Goal: Task Accomplishment & Management: Manage account settings

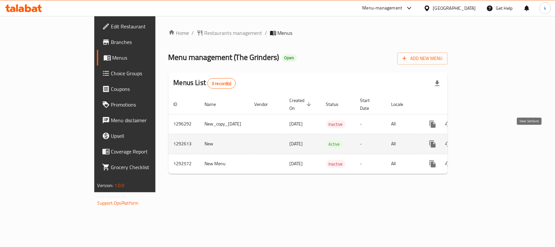
click at [484, 140] on icon "enhanced table" at bounding box center [480, 144] width 8 height 8
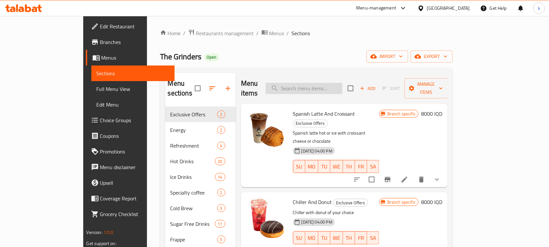
click at [316, 84] on input "search" at bounding box center [304, 88] width 77 height 11
paste input "Hot Pumpkin Spice Latte"
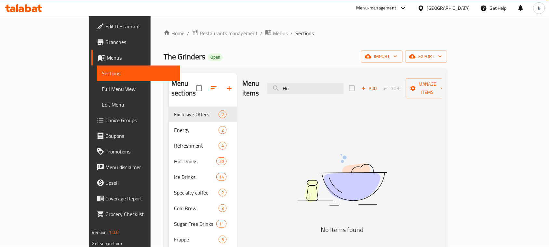
type input "H"
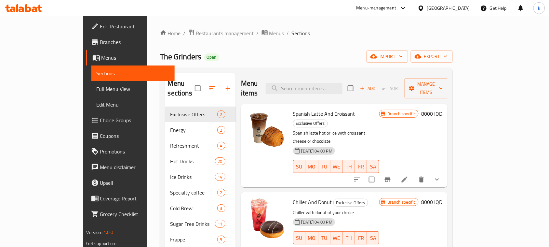
paste input "Hot Pumpkin Spice Latte"
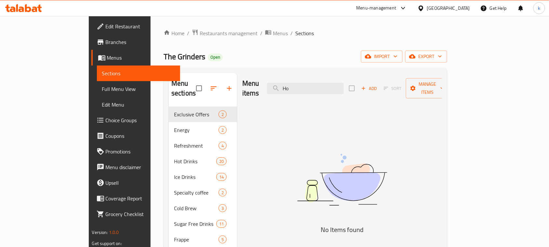
type input "H"
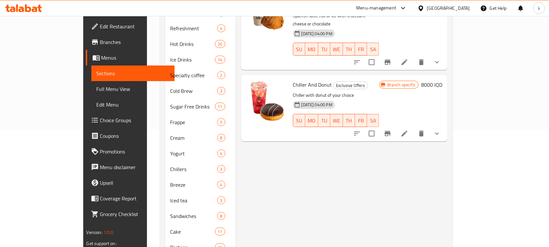
scroll to position [136, 0]
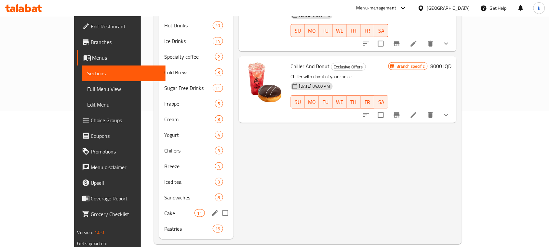
click at [164, 209] on span "Cake" at bounding box center [179, 213] width 30 height 8
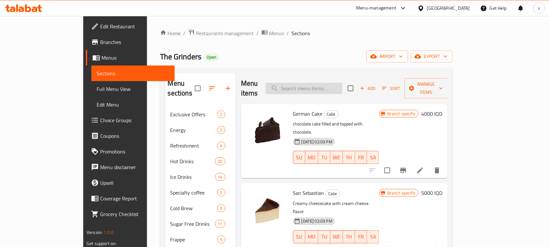
click at [319, 87] on input "search" at bounding box center [304, 88] width 77 height 11
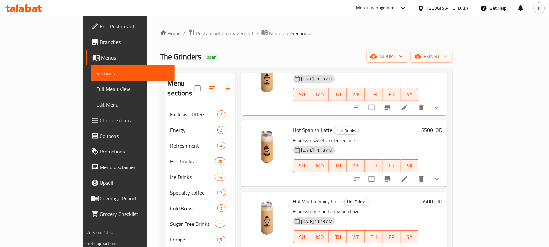
scroll to position [244, 0]
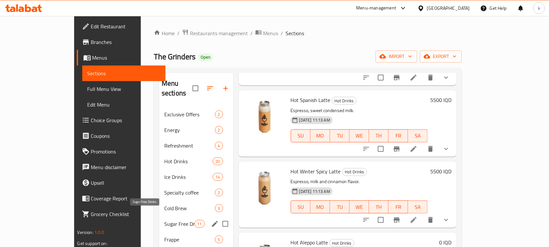
type input "latte"
click at [164, 220] on span "Sugar Free Drinks" at bounding box center [179, 224] width 30 height 8
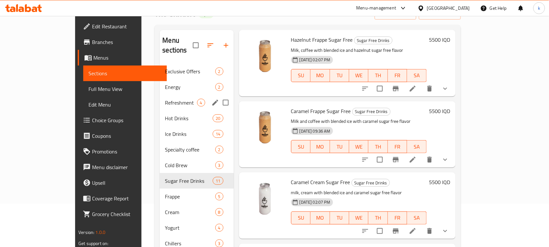
scroll to position [41, 0]
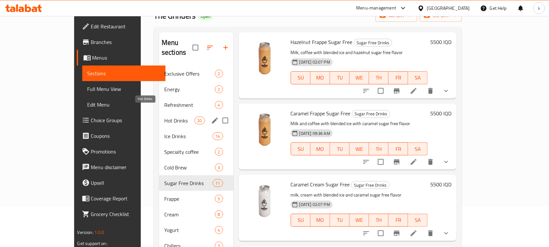
click at [164, 116] on span "Hot Drinks" at bounding box center [179, 120] width 30 height 8
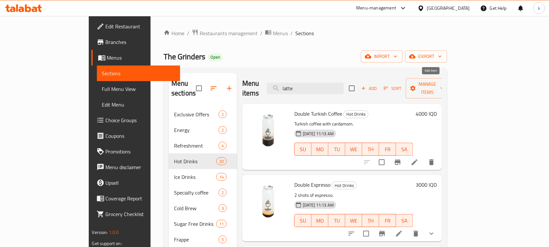
click at [367, 85] on icon "button" at bounding box center [364, 88] width 6 height 6
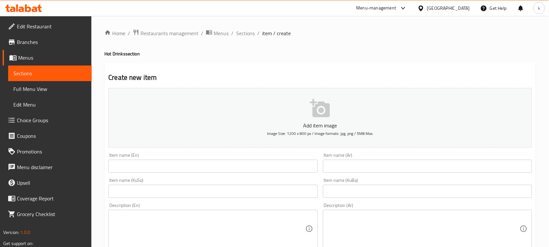
click at [135, 161] on input "text" at bounding box center [212, 165] width 209 height 13
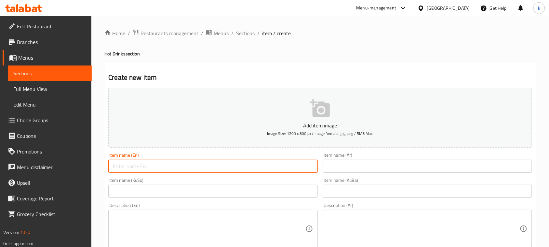
paste input "Hot Pumpkin Spice Latte"
type input "Hot Pumpkin Spice Latte"
click at [373, 166] on input "text" at bounding box center [427, 165] width 209 height 13
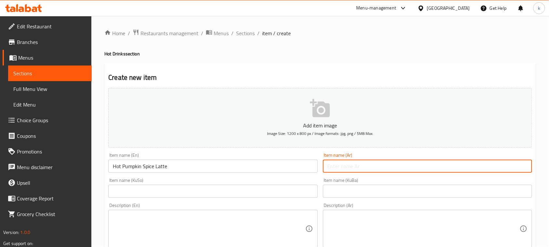
paste input "بامبكن سبايس لاتيه ساخن"
type input "بامبكن سبايس لاتيه ساخن"
click at [513, 196] on input "text" at bounding box center [427, 190] width 209 height 13
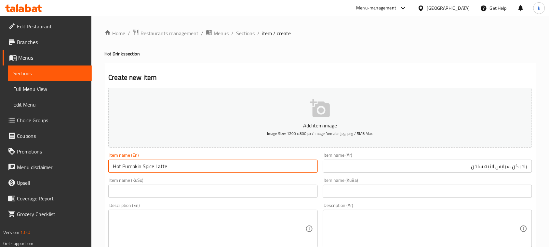
click at [136, 167] on input "Hot Pumpkin Spice Latte" at bounding box center [212, 165] width 209 height 13
click at [240, 32] on span "Sections" at bounding box center [245, 33] width 19 height 8
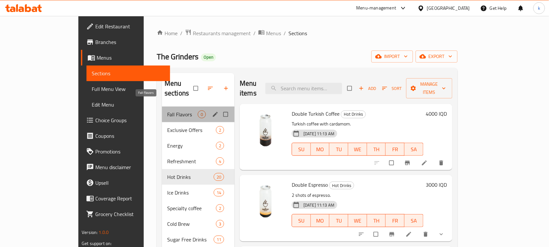
click at [167, 110] on span "Fall Flavors" at bounding box center [182, 114] width 31 height 8
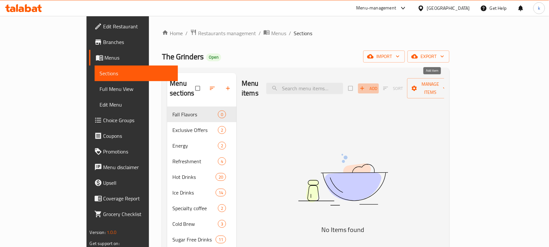
click at [366, 85] on icon "button" at bounding box center [362, 88] width 7 height 7
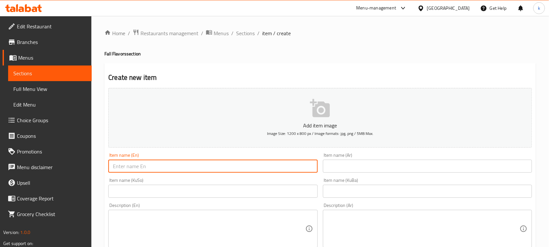
click at [207, 168] on input "text" at bounding box center [212, 165] width 209 height 13
paste input "Hot Pumpkin Spice Latte"
type input "Hot Pumpkin Spice Latte"
click at [379, 168] on input "text" at bounding box center [427, 165] width 209 height 13
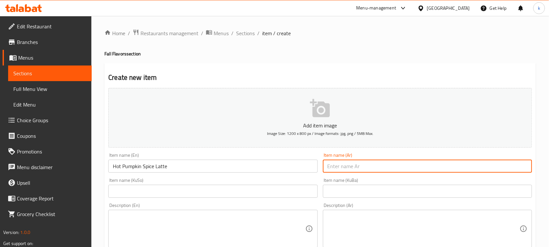
paste input "بامبكن سبايس لاتيه ساخن"
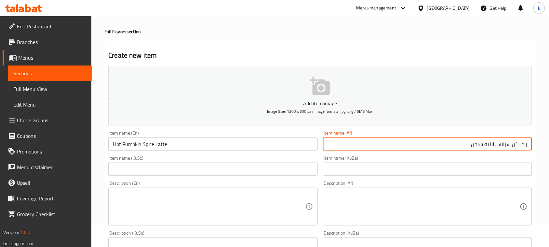
scroll to position [41, 0]
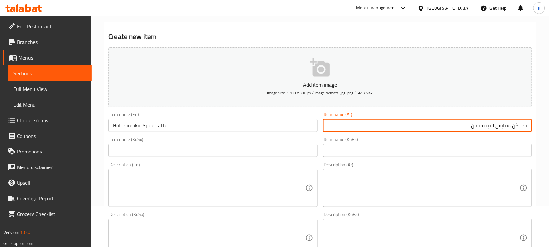
type input "بامبكن سبايس لاتيه ساخن"
click at [386, 191] on textarea at bounding box center [424, 187] width 192 height 31
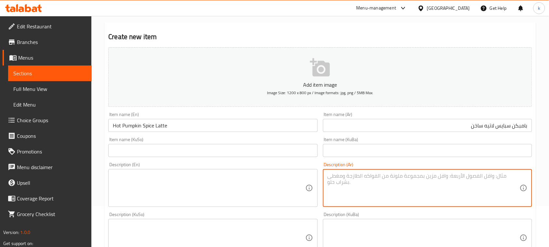
paste textarea "صوص اليقطين - قرفة - اسبريسو - حليب"
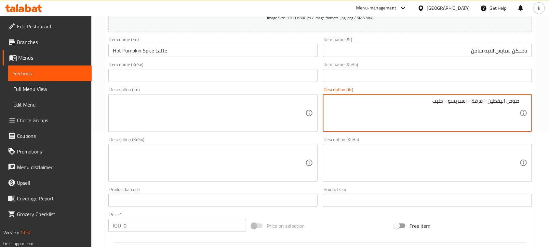
scroll to position [122, 0]
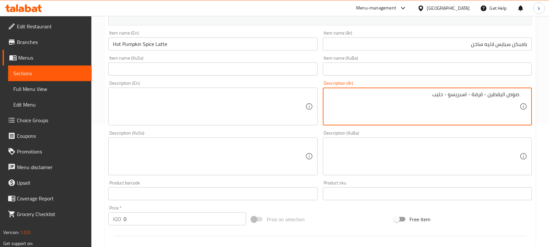
type textarea "صوص اليقطين - قرفة - اسبريسو - حليب"
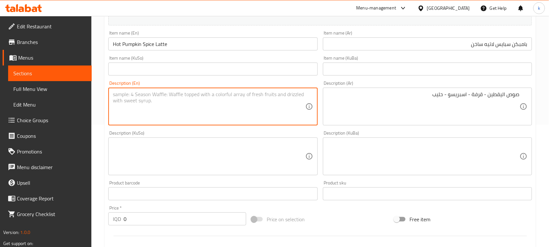
click at [235, 108] on textarea at bounding box center [209, 106] width 192 height 31
paste textarea "Pumpkin Sauce -Cinnamon- espresso- milk"
click at [154, 95] on textarea "Pumpkin Sauce -Cinnamon- espresso- milk" at bounding box center [209, 106] width 192 height 31
click at [173, 95] on textarea "Pumpkin Sauce, cinnamon- espresso- milk" at bounding box center [209, 106] width 192 height 31
click at [137, 93] on textarea "Pumpkin Sauce, cinnamon, espresso and milk" at bounding box center [209, 106] width 192 height 31
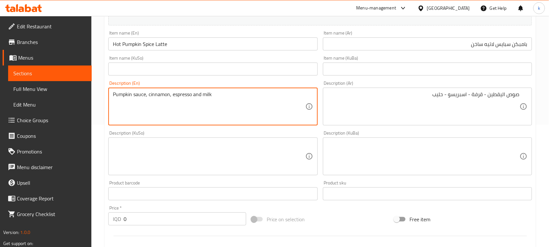
type textarea "Pumpkin sauce, cinnamon, espresso and milk"
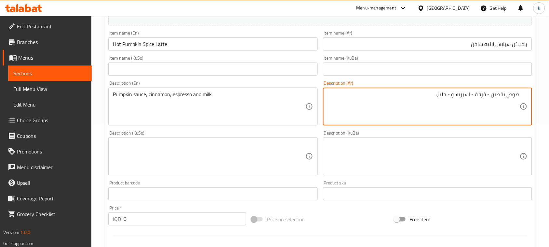
click at [487, 93] on textarea "صوص يقطين - قرفة - اسبريسو - حليب" at bounding box center [424, 106] width 192 height 31
click at [490, 96] on textarea "صوص يقطين، قرفة، [PERSON_NAME] وحليب" at bounding box center [424, 106] width 192 height 31
type textarea "صوص يقطين، قرفة، [PERSON_NAME] وحليب"
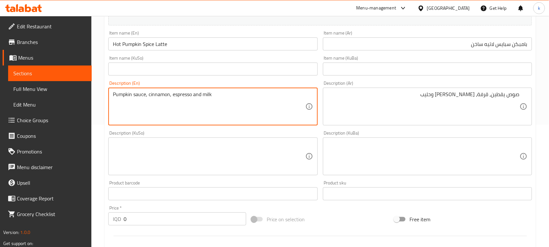
click at [199, 93] on textarea "Pumpkin sauce, cinnamon, espresso and milk" at bounding box center [209, 106] width 192 height 31
click at [412, 159] on textarea at bounding box center [424, 156] width 192 height 31
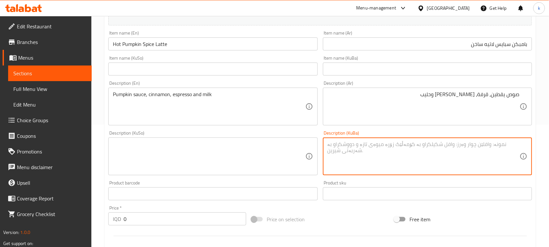
paste textarea "سۆسی قووتە و دارچین و ئیسپرێسۆ و شیر"
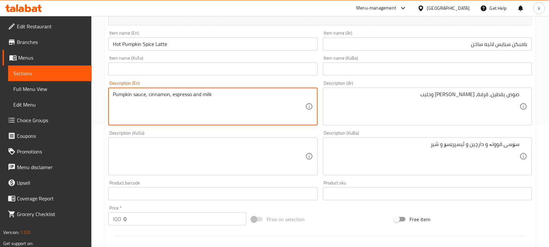
click at [116, 94] on textarea "Pumpkin sauce, cinnamon, espresso and milk" at bounding box center [209, 106] width 192 height 31
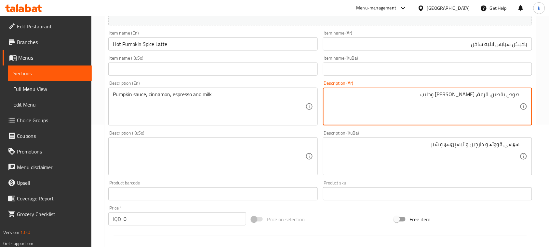
click at [499, 94] on textarea "صوص يقطين، قرفة، [PERSON_NAME] وحليب" at bounding box center [424, 106] width 192 height 31
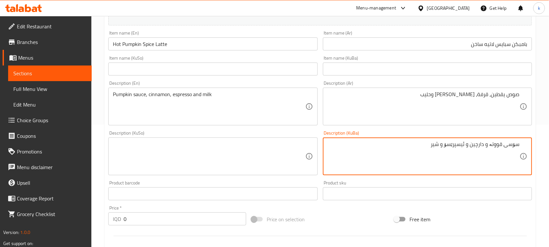
click at [497, 142] on textarea "سۆسی قووتە و دارچین و ئیسپرێسۆ و شیر" at bounding box center [424, 156] width 192 height 31
paste textarea "کاڵەک"
click at [477, 147] on textarea "سۆسی کاڵەک، دارچین، ئیسپرێسۆ و شیر" at bounding box center [424, 156] width 192 height 31
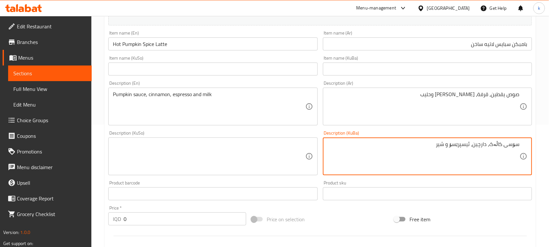
type textarea "سۆسی کاڵەک، دارچین، ئیسپرێسۆ و شیر"
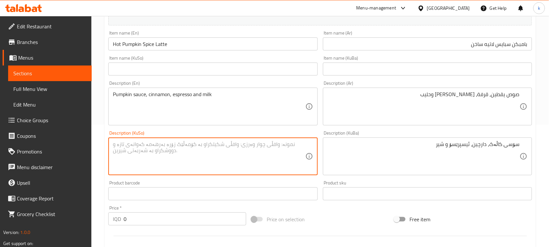
click at [245, 151] on textarea at bounding box center [209, 156] width 192 height 31
paste textarea "سۆسی کاڵەک، دارچین، ئیسپرێسۆ و شیر"
type textarea "سۆسی کاڵەک، دارچین، ئیسپرێسۆ و شیر"
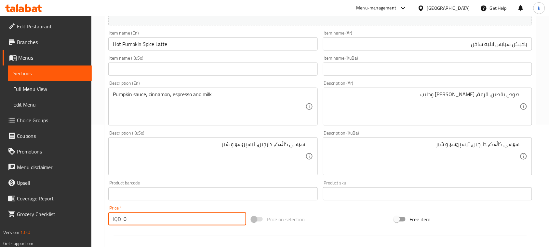
drag, startPoint x: 145, startPoint y: 224, endPoint x: 72, endPoint y: 228, distance: 73.6
click at [71, 228] on div "Edit Restaurant Branches Menus Sections Full Menu View Edit Menu Choice Groups …" at bounding box center [274, 153] width 549 height 519
type input "6000"
click at [504, 70] on input "text" at bounding box center [427, 68] width 209 height 13
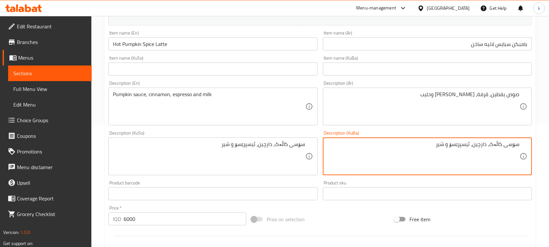
click at [498, 142] on textarea "سۆسی کاڵەک، دارچین، ئیسپرێسۆ و شیر" at bounding box center [424, 156] width 192 height 31
drag, startPoint x: 505, startPoint y: 65, endPoint x: 518, endPoint y: 96, distance: 33.2
click at [505, 65] on input "text" at bounding box center [427, 68] width 209 height 13
paste input "کاڵەک"
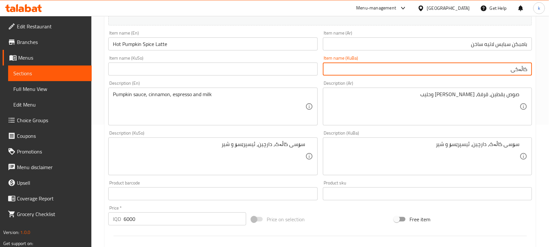
click at [160, 43] on input "Hot Pumpkin Spice Latte" at bounding box center [212, 43] width 209 height 13
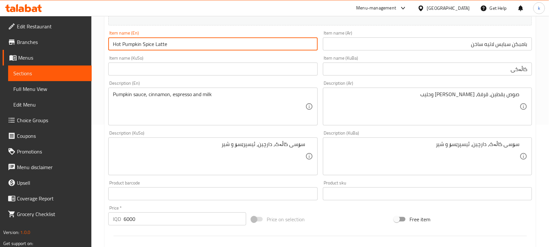
click at [160, 43] on input "Hot Pumpkin Spice Latte" at bounding box center [212, 43] width 209 height 13
click at [132, 45] on input "Hot Pumpkin Spice Latte" at bounding box center [212, 43] width 209 height 13
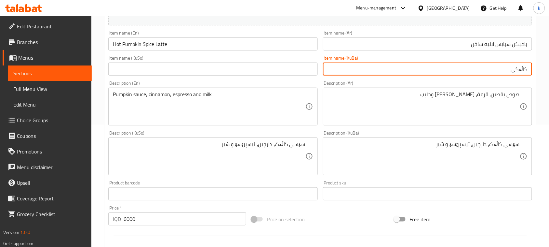
drag, startPoint x: 509, startPoint y: 71, endPoint x: 494, endPoint y: 119, distance: 50.6
click at [508, 72] on input "کاڵەکی" at bounding box center [427, 68] width 209 height 13
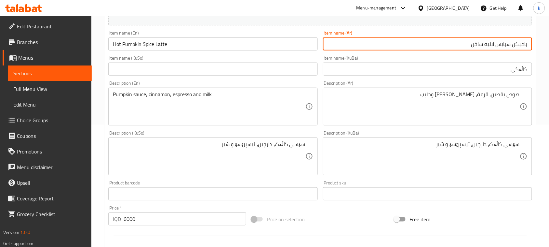
click at [523, 43] on input "بامبكن سبايس لاتيه ساخن" at bounding box center [427, 43] width 209 height 13
click at [495, 69] on input "کاڵەکی" at bounding box center [427, 68] width 209 height 13
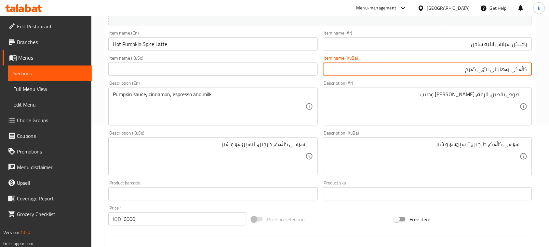
drag, startPoint x: 460, startPoint y: 72, endPoint x: 555, endPoint y: 78, distance: 94.9
click at [549, 78] on html "​ Menu-management Iraq Get Help k Edit Restaurant Branches Menus Sections Full …" at bounding box center [274, 1] width 549 height 247
type input "کاڵەکی بەهاراتی لاتێی گەرم"
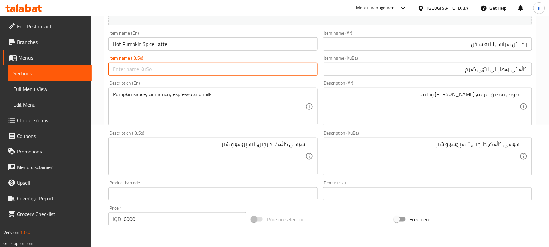
drag, startPoint x: 211, startPoint y: 71, endPoint x: 183, endPoint y: 62, distance: 30.4
click at [211, 71] on input "text" at bounding box center [212, 68] width 209 height 13
paste input "کاڵەکی بەهاراتی لاتێی گەرم"
type input "کاڵەکی بەهاراتی لاتێی گەرم"
click at [149, 43] on input "Hot Pumpkin Spice Latte" at bounding box center [212, 43] width 209 height 13
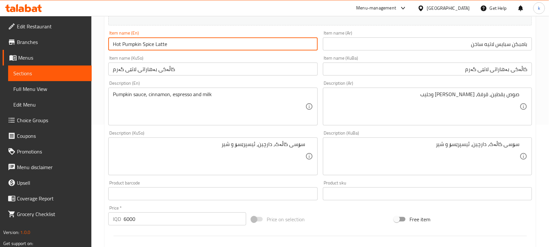
click at [149, 43] on input "Hot Pumpkin Spice Latte" at bounding box center [212, 43] width 209 height 13
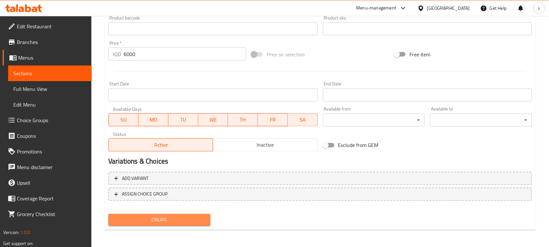
click at [190, 218] on span "Create" at bounding box center [160, 220] width 92 height 8
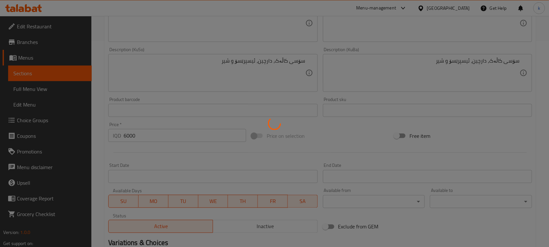
type input "0"
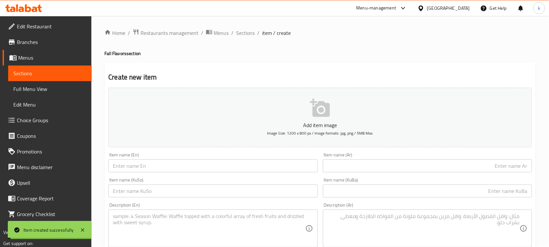
scroll to position [0, 0]
click at [244, 35] on span "Sections" at bounding box center [245, 33] width 19 height 8
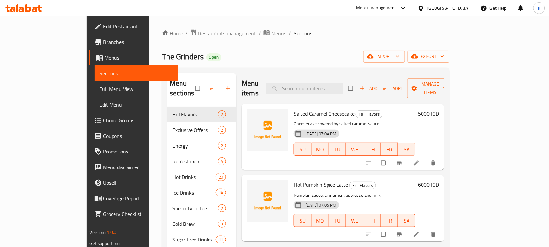
click at [89, 53] on link "Menus" at bounding box center [133, 58] width 89 height 16
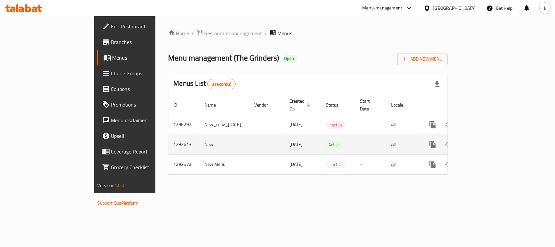
click at [484, 141] on icon "enhanced table" at bounding box center [480, 145] width 8 height 8
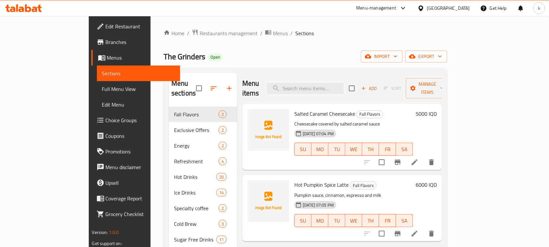
click at [367, 85] on icon "button" at bounding box center [364, 88] width 6 height 6
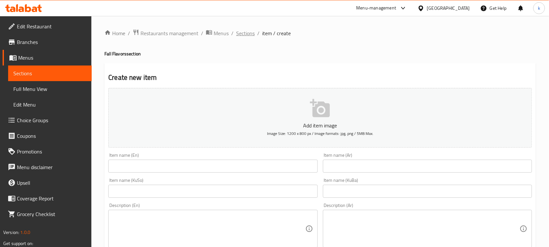
click at [241, 33] on span "Sections" at bounding box center [245, 33] width 19 height 8
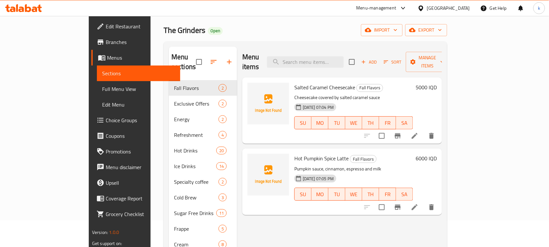
scroll to position [41, 0]
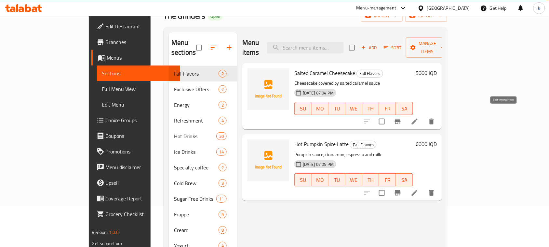
click at [419, 117] on icon at bounding box center [415, 121] width 8 height 8
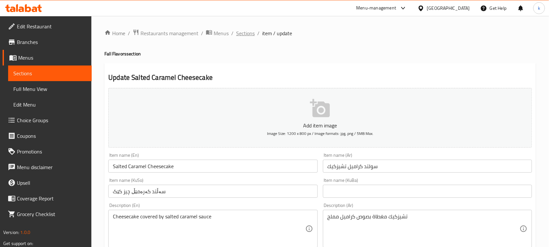
click at [245, 34] on span "Sections" at bounding box center [245, 33] width 19 height 8
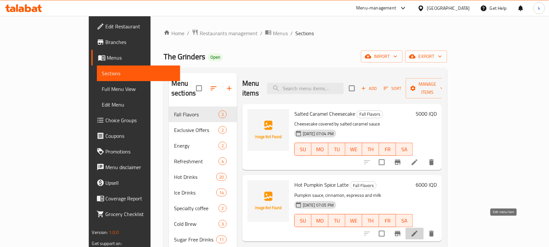
click at [419, 229] on icon at bounding box center [415, 233] width 8 height 8
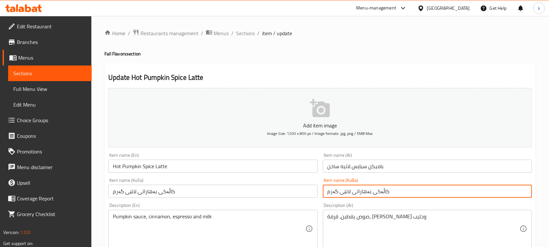
click at [396, 186] on input "کاڵەکی بەهاراتی لاتێی گەرم" at bounding box center [427, 190] width 209 height 13
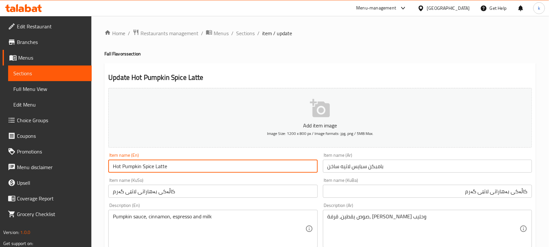
click at [132, 167] on input "Hot Pumpkin Spice Latte" at bounding box center [212, 165] width 209 height 13
click at [523, 192] on input "کاڵەکی بەهاراتی لاتێی گەرم" at bounding box center [427, 190] width 209 height 13
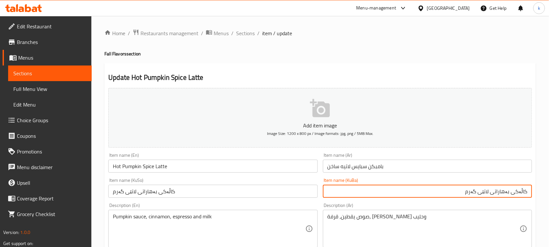
click at [523, 192] on input "کاڵەکی بەهاراتی لاتێی گەرم" at bounding box center [427, 190] width 209 height 13
click at [524, 188] on input "کاپەمپکنی ەکی بەهاراتی لاتێی گەرم" at bounding box center [427, 190] width 209 height 13
click at [503, 191] on input "پەمپکنی ەکی بەهاراتی لاتێی گەرم" at bounding box center [427, 190] width 209 height 13
click at [498, 189] on input "پەمپکنی بەهاراتی لاتێی گەرم" at bounding box center [427, 190] width 209 height 13
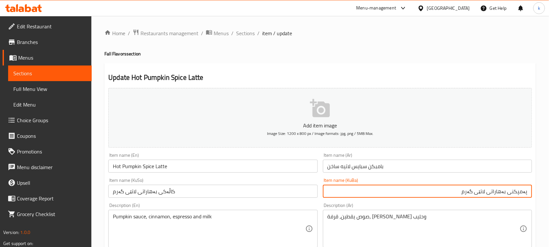
click at [498, 189] on input "پەمپکنی بەهاراتی لاتێی گەرم" at bounding box center [427, 190] width 209 height 13
type input "پەمپکنی سپایسی لاتێی گەرم"
click at [148, 167] on input "Hot Pumpkin Spice Latte" at bounding box center [212, 165] width 209 height 13
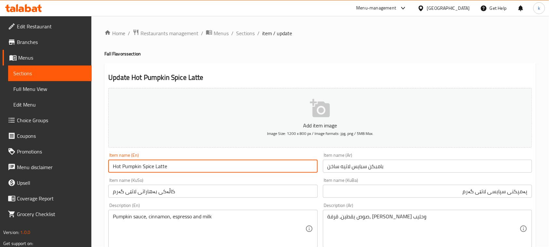
click at [148, 167] on input "Hot Pumpkin Spice Latte" at bounding box center [212, 165] width 209 height 13
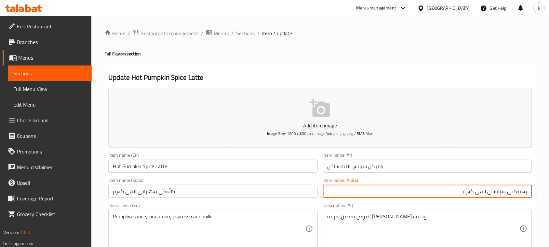
drag, startPoint x: 455, startPoint y: 190, endPoint x: 538, endPoint y: 198, distance: 83.4
click at [155, 195] on input "کاڵەکی بەهاراتی لاتێی گەرم" at bounding box center [212, 190] width 209 height 13
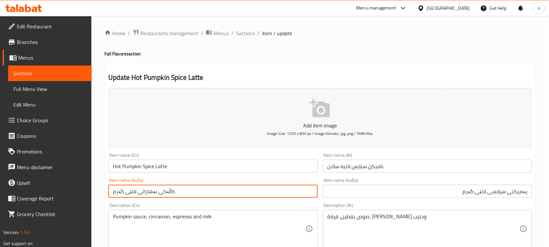
click at [155, 195] on input "کاڵەکی بەهاراتی لاتێی گەرم" at bounding box center [212, 190] width 209 height 13
paste input "پەمپکنی سپایس"
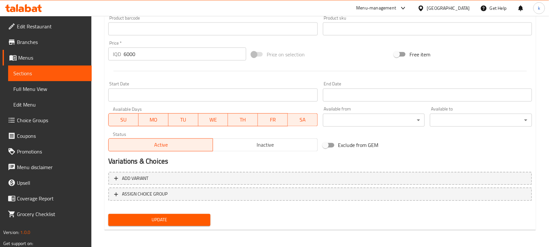
type input "پەمپکنی سپایسی لاتێی گەرم"
click at [183, 216] on span "Update" at bounding box center [160, 220] width 92 height 8
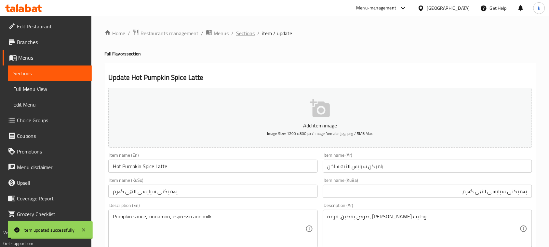
click at [249, 33] on span "Sections" at bounding box center [245, 33] width 19 height 8
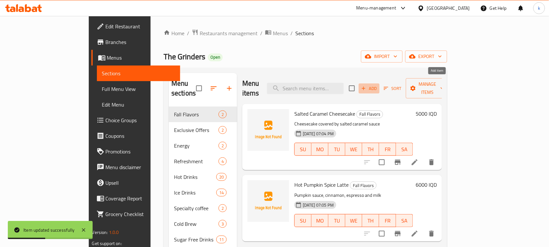
click at [367, 85] on icon "button" at bounding box center [364, 88] width 6 height 6
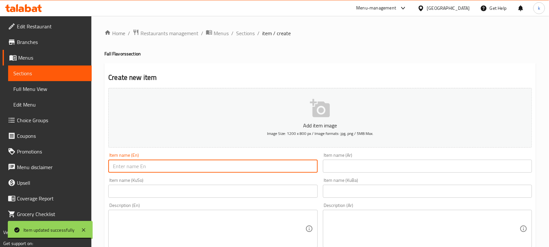
click at [199, 165] on input "text" at bounding box center [212, 165] width 209 height 13
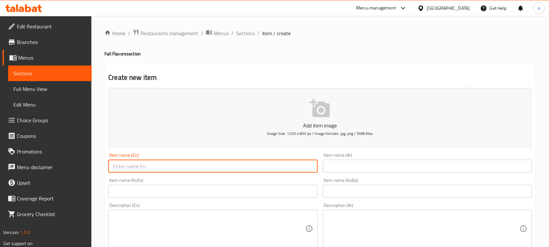
paste input "Iced Pumpkin Spice Latte"
type input "Iced Pumpkin Spice Latte"
drag, startPoint x: 373, startPoint y: 174, endPoint x: 383, endPoint y: 160, distance: 16.9
click at [373, 174] on div "Item name (Ar) Item name (Ar)" at bounding box center [427, 162] width 214 height 25
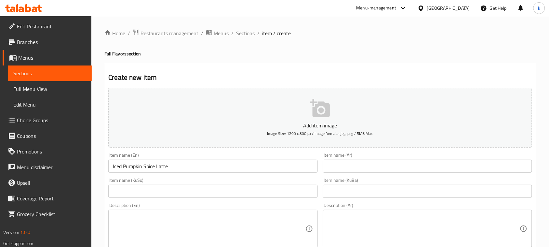
click at [381, 166] on input "text" at bounding box center [427, 165] width 209 height 13
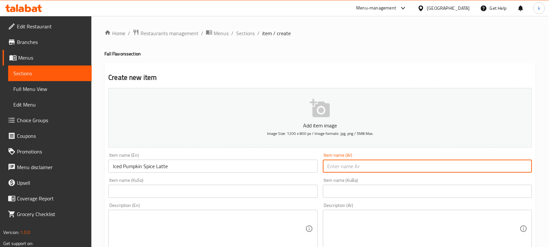
paste input "بامبكن سبايس لاتيه بارد"
type input "بامبكن سبايس لاتيه بارد"
click at [492, 190] on input "text" at bounding box center [427, 190] width 209 height 13
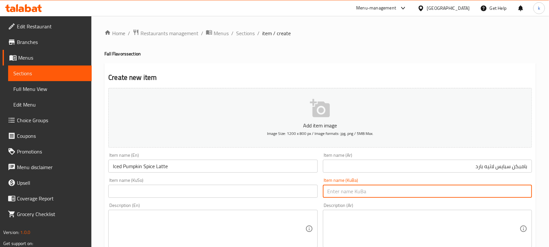
paste input "پەمپکنی سپایسی لاتێی گەرم"
click at [470, 190] on input "پەمپکنی سپایسی لاتێی گەرم" at bounding box center [427, 190] width 209 height 13
drag, startPoint x: 454, startPoint y: 197, endPoint x: 555, endPoint y: 196, distance: 100.5
click at [549, 196] on html "​ Menu-management Iraq Get Help k Edit Restaurant Branches Menus Sections Full …" at bounding box center [274, 123] width 549 height 247
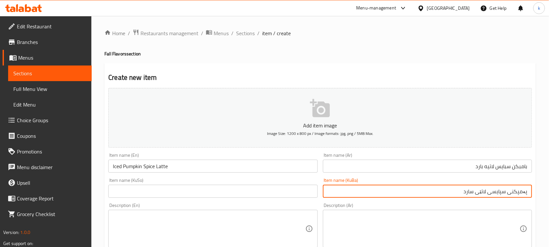
type input "پەمپکنی سپایسی لاتێی سارد"
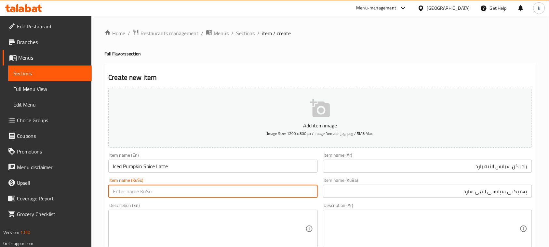
click at [229, 194] on input "text" at bounding box center [212, 190] width 209 height 13
paste input "پەمپکنی سپایسی لاتێی سارد"
type input "پەمپکنی سپایسی لاتێی سارد"
click at [362, 230] on textarea at bounding box center [424, 228] width 192 height 31
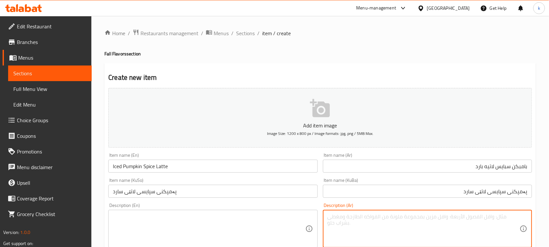
paste textarea "صوص اليقطين - قرفة - اسبريسو - حليب - ثلج"
click at [501, 217] on textarea "صوص اليقطين - قرفة - اسبريسو - حليب - ثلج" at bounding box center [424, 228] width 192 height 31
click at [487, 218] on textarea "صوص يقطين - قرفة - اسبريسو - حليب - ثلج" at bounding box center [424, 228] width 192 height 31
type textarea "صوص يقطين، قرفة، [PERSON_NAME]، [PERSON_NAME] وثلج"
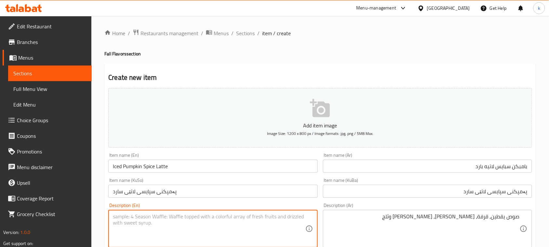
click at [177, 228] on textarea at bounding box center [209, 228] width 192 height 31
paste textarea "Pumpkin Sauce -Cinnamon- espresso- milk - ice"
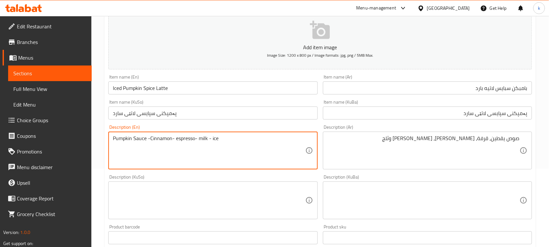
scroll to position [81, 0]
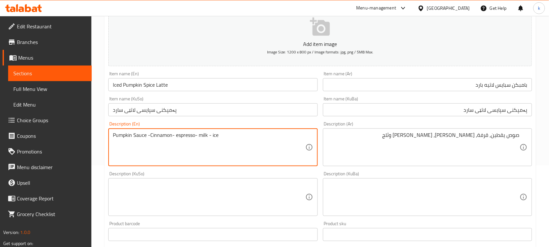
click at [134, 136] on textarea "Pumpkin Sauce -Cinnamon- espresso- milk - ice" at bounding box center [209, 147] width 192 height 31
click at [148, 132] on textarea "Pumpkin sauce,cinnamon, espresso, milk and ice" at bounding box center [209, 147] width 192 height 31
type textarea "Pumpkin sauce, cinnamon, espresso, milk and ice"
click at [465, 128] on div "Description (Ar) صوص يقطين، قرفة، اسبريسو، حليب وثلج Description (Ar)" at bounding box center [427, 143] width 209 height 45
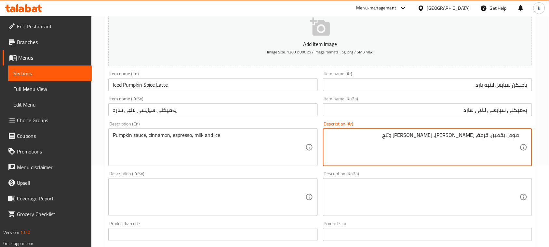
click at [464, 134] on textarea "صوص يقطين، قرفة، [PERSON_NAME]، [PERSON_NAME] وثلج" at bounding box center [424, 147] width 192 height 31
click at [437, 192] on textarea at bounding box center [424, 197] width 192 height 31
paste textarea "سۆسی قووتە و دارچین و ئیسپرێسۆ و شیر و سەهۆڵ"
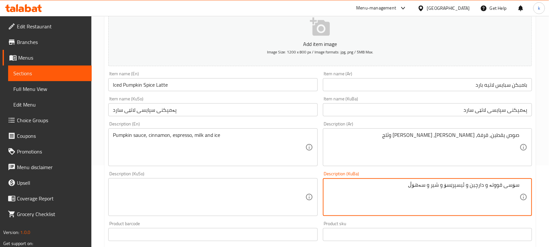
click at [497, 183] on textarea "سۆسی قووتە و دارچین و ئیسپرێسۆ و شیر و سەهۆڵ" at bounding box center [424, 197] width 192 height 31
paste textarea "کاڵەک"
type textarea "سۆسی کاڵەک، دارچین، ئیسپرێسۆ، شیر و سەهۆڵ"
click at [436, 178] on div "سۆسی کاڵەک، دارچین، ئیسپرێسۆ، شیر و سەهۆڵ Description (KuBa)" at bounding box center [427, 197] width 209 height 38
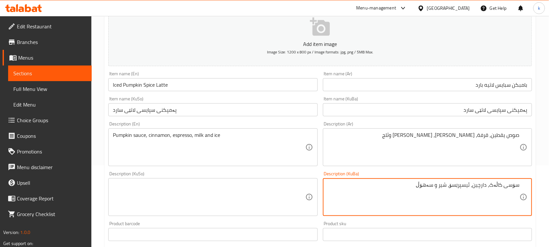
click at [435, 184] on textarea "سۆسی کاڵەک، دارچین، ئیسپرێسۆ، شیر و سەهۆڵ" at bounding box center [424, 197] width 192 height 31
click at [233, 194] on textarea at bounding box center [209, 197] width 192 height 31
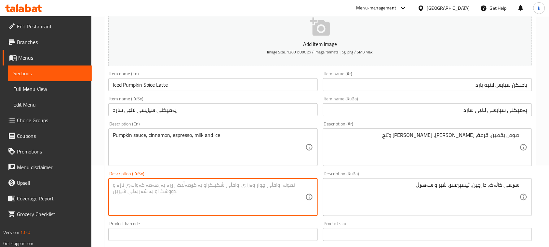
paste textarea "سۆسی کاڵەک، دارچین، ئیسپرێسۆ، شیر و سەهۆڵ"
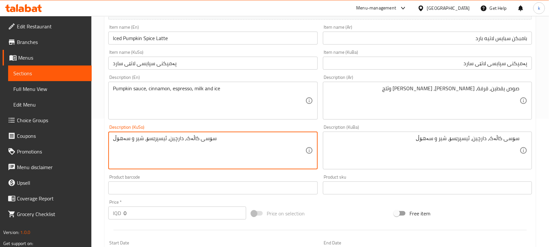
scroll to position [244, 0]
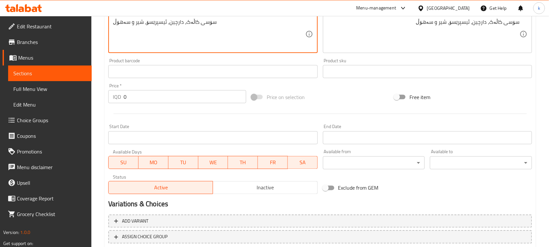
type textarea "سۆسی کاڵەک، دارچین، ئیسپرێسۆ، شیر و سەهۆڵ"
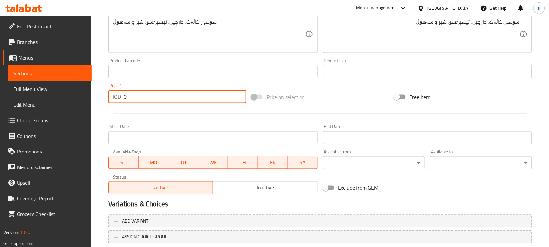
drag, startPoint x: 133, startPoint y: 98, endPoint x: 108, endPoint y: 101, distance: 25.6
click at [108, 101] on div "IQD 0 Price *" at bounding box center [177, 96] width 138 height 13
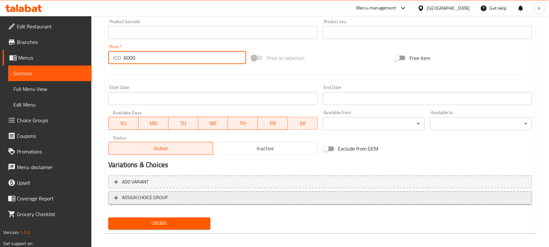
scroll to position [287, 0]
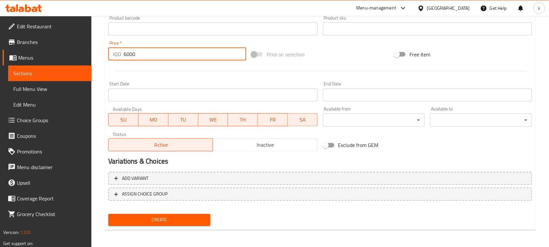
type input "6000"
click at [191, 220] on span "Create" at bounding box center [160, 220] width 92 height 8
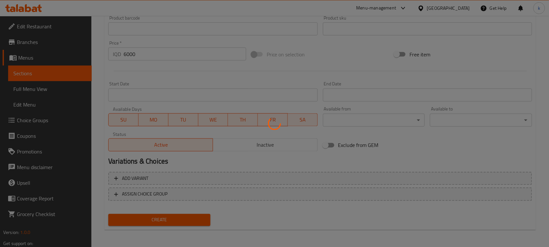
type input "0"
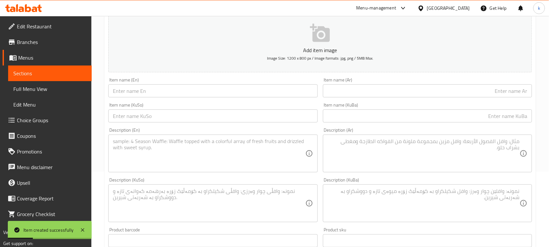
scroll to position [0, 0]
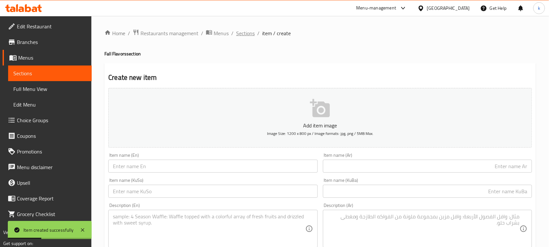
click at [243, 35] on span "Sections" at bounding box center [245, 33] width 19 height 8
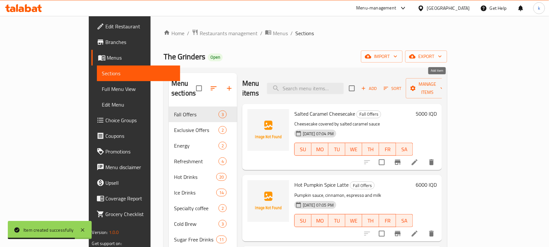
click at [367, 85] on icon "button" at bounding box center [364, 88] width 6 height 6
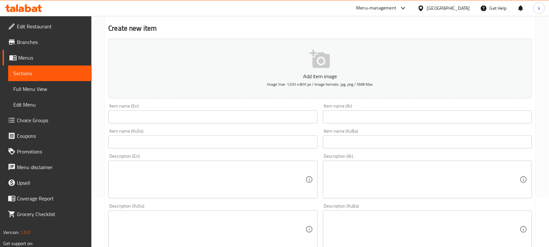
scroll to position [203, 0]
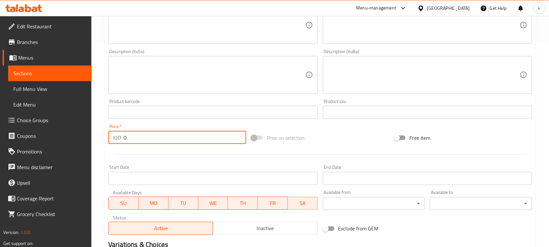
drag, startPoint x: 140, startPoint y: 131, endPoint x: 101, endPoint y: 142, distance: 40.9
click at [101, 142] on div "Home / Restaurants management / Menus / Sections / item / create Fall Offers se…" at bounding box center [320, 72] width 458 height 519
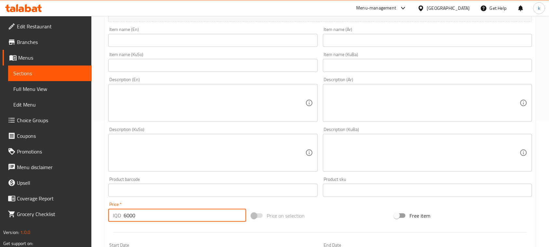
scroll to position [122, 0]
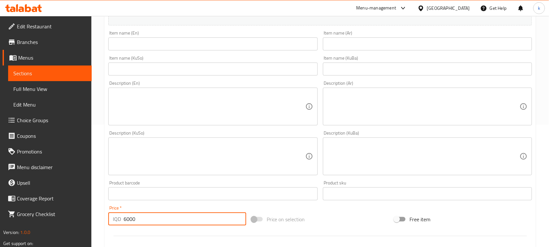
type input "6000"
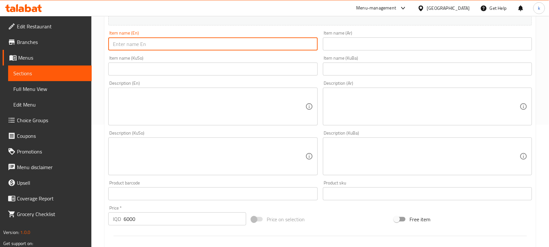
click at [135, 46] on input "text" at bounding box center [212, 43] width 209 height 13
paste input "Hot Salted Caramel Latte"
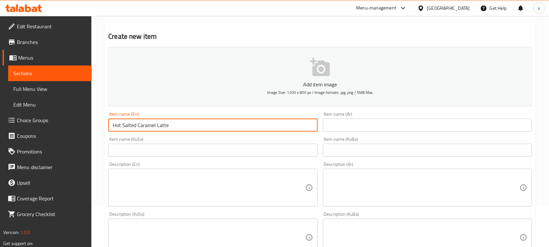
scroll to position [41, 0]
type input "Hot Salted Caramel Latte"
click at [382, 129] on input "text" at bounding box center [427, 125] width 209 height 13
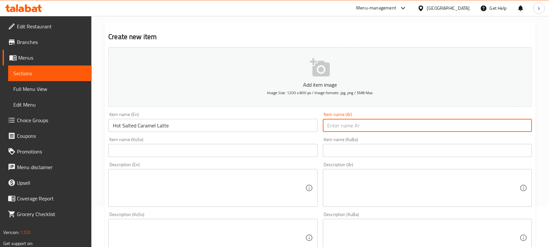
paste input "سولتد كراميل لاتيه ساخن"
type input "سولتد كراميل لاتيه ساخن"
click at [422, 193] on textarea at bounding box center [424, 187] width 192 height 31
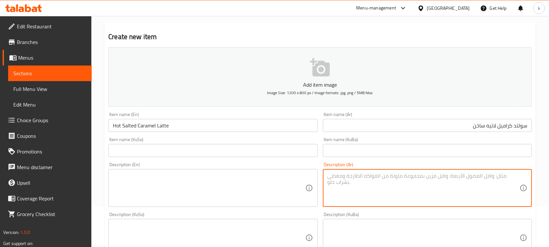
paste textarea "صوص الكراميل المملح - إسبريسو - حليب"
type textarea "صوص الكراميل المملح - إسبريسو - حليب"
click at [193, 184] on textarea at bounding box center [209, 187] width 192 height 31
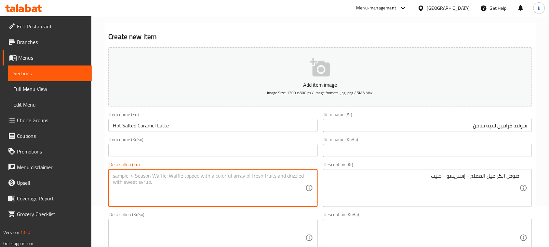
paste textarea "Espresso - milk - Salted Caramel sauce"
click at [137, 176] on textarea "Espresso - milk - Salted Caramel sauce" at bounding box center [209, 187] width 192 height 31
click at [149, 176] on textarea "Espresso, milk - Salted Caramel sauce" at bounding box center [209, 187] width 192 height 31
click at [145, 176] on textarea "Espresso, milk, salted caramel sauce" at bounding box center [209, 187] width 192 height 31
type textarea "Espresso, milk and salted caramel sauce"
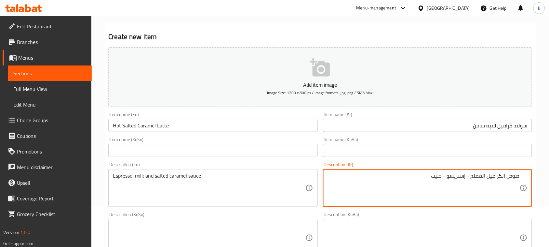
drag, startPoint x: 467, startPoint y: 176, endPoint x: 399, endPoint y: 183, distance: 68.3
click at [399, 183] on textarea "صوص الكراميل المملح - إسبريسو - حليب" at bounding box center [424, 187] width 192 height 31
click at [521, 173] on div "صوص الكراميل المملح - Description (Ar)" at bounding box center [427, 188] width 209 height 38
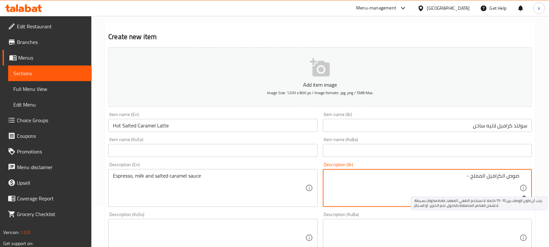
paste textarea "إسبريسو - حليب"
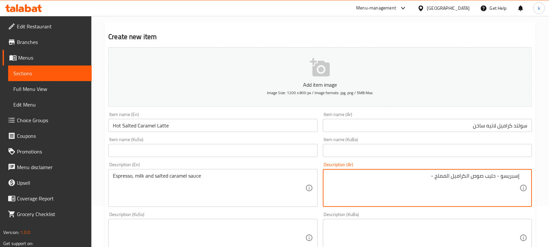
click at [497, 175] on textarea "إسبريسو - حليب صوص الكراميل المملح -" at bounding box center [424, 187] width 192 height 31
click at [487, 176] on textarea "إسبريسو، حليب، صوص كراميل مملح -" at bounding box center [424, 187] width 192 height 31
type textarea "إسبريسو، حليب وصوص كراميل مملح"
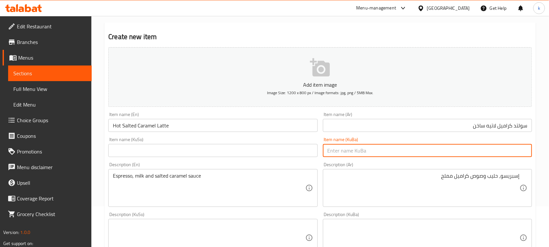
click at [520, 150] on input "text" at bounding box center [427, 150] width 209 height 13
drag, startPoint x: 470, startPoint y: 151, endPoint x: 555, endPoint y: 162, distance: 85.5
click at [549, 162] on html "​ Menu-management Iraq Get Help k Edit Restaurant Branches Menus Sections Full …" at bounding box center [274, 82] width 549 height 247
type input "سۆڵتد کەرامێل لاتێی گەرم"
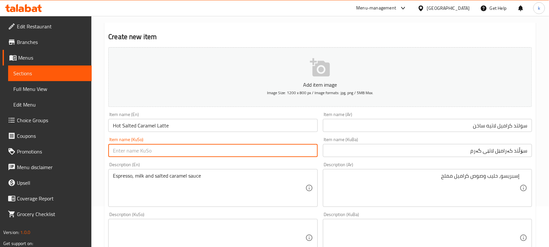
click at [234, 152] on input "text" at bounding box center [212, 150] width 209 height 13
paste input "سۆڵتد کەرامێل لاتێی گەرم"
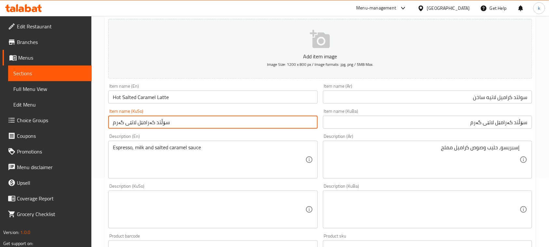
scroll to position [81, 0]
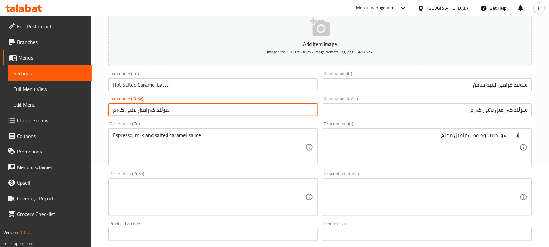
type input "سۆڵتد کەرامێل لاتێی گەرم"
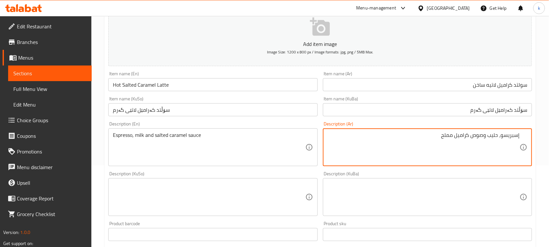
click at [487, 139] on textarea "إسبريسو، حليب وصوص كراميل مملح" at bounding box center [424, 147] width 192 height 31
click at [487, 194] on textarea at bounding box center [424, 197] width 192 height 31
paste textarea "ئیسپرێسۆ و شیر و سۆسی کارامێلی خوێدار"
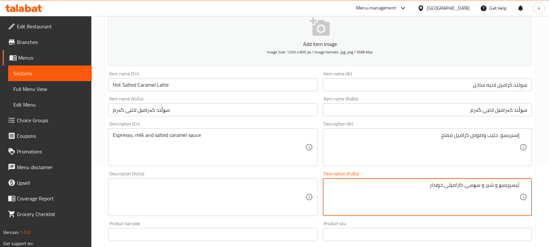
click at [498, 186] on textarea "ئیسپرێسۆ و شیر و سۆسی کارامێلی خوێدار" at bounding box center [424, 197] width 192 height 31
click at [485, 186] on textarea "ئیسپرێسۆ، شیر و سۆسی کارامێلی خوێدار" at bounding box center [424, 197] width 192 height 31
click at [463, 186] on textarea "ئیسپرێسۆ، شیر و سۆسی کارامێلی خوێدار" at bounding box center [424, 197] width 192 height 31
click at [461, 188] on textarea "ئیسپرێسۆ، شیر و سۆسی کەرامێلی خوێدار" at bounding box center [424, 197] width 192 height 31
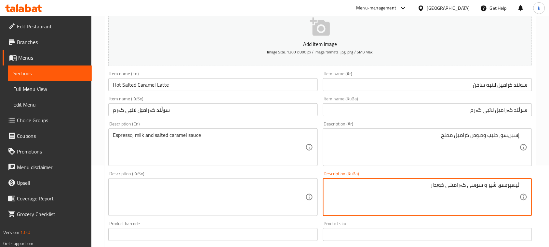
click at [461, 188] on textarea "ئیسپرێسۆ، شیر و سۆسی کەرامێلی خوێدار" at bounding box center [424, 197] width 192 height 31
type textarea "ئیسپرێسۆ، شیر و سۆسی کەرامێلی خوێدار"
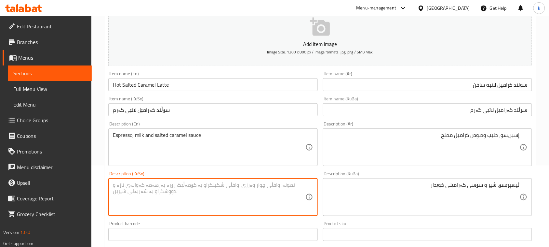
click at [268, 195] on textarea at bounding box center [209, 197] width 192 height 31
paste textarea "ئیسپرێسۆ، شیر و سۆسی کەرامێلی خوێدار"
type textarea "ئیسپرێسۆ، شیر و سۆسی کەرامێلی خوێدار"
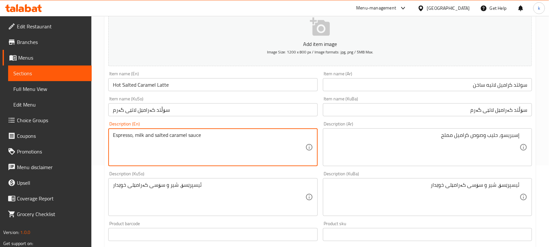
click at [160, 135] on textarea "Espresso, milk and salted caramel sauce" at bounding box center [209, 147] width 192 height 31
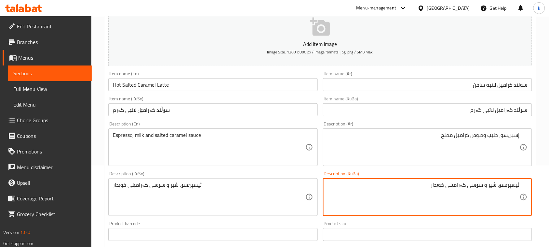
click at [437, 188] on textarea "ئیسپرێسۆ، شیر و سۆسی کەرامێلی خوێدار" at bounding box center [424, 197] width 192 height 31
paste textarea "کراو"
type textarea "ئیسپرێسۆ، شیر و سۆسی کەرامێلی خوێکراو"
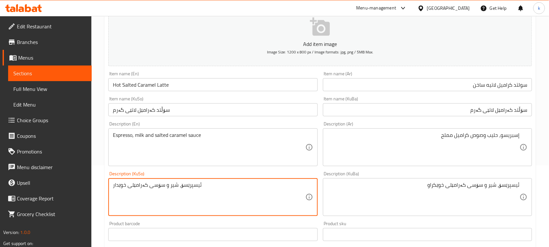
click at [118, 185] on textarea "ئیسپرێسۆ، شیر و سۆسی کەرامێلی خوێدار" at bounding box center [209, 197] width 192 height 31
paste textarea "کراو"
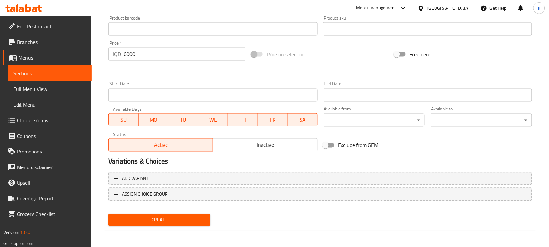
type textarea "ئیسپرێسۆ، شیر و سۆسی کەرامێلی خوێکراو"
click at [165, 224] on button "Create" at bounding box center [159, 220] width 102 height 12
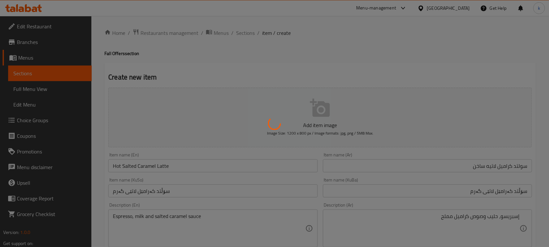
scroll to position [0, 0]
type input "0"
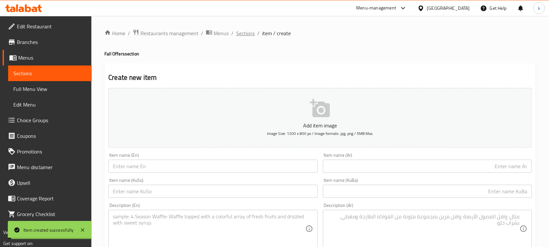
click at [246, 34] on span "Sections" at bounding box center [245, 33] width 19 height 8
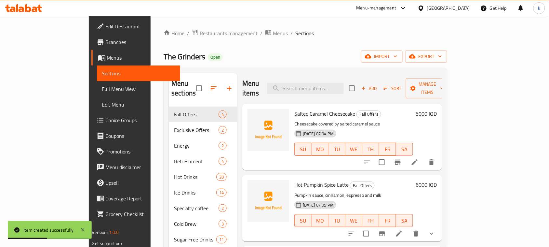
click at [366, 87] on icon "button" at bounding box center [364, 89] width 4 height 4
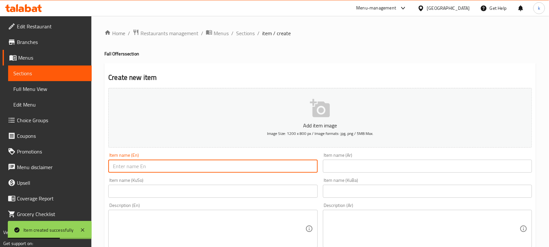
click at [142, 165] on input "text" at bounding box center [212, 165] width 209 height 13
paste input "Iced Salted Caramel Latte"
type input "Iced Salted Caramel Latte"
click at [370, 165] on input "text" at bounding box center [427, 165] width 209 height 13
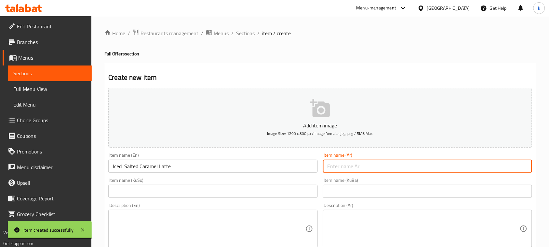
paste input "سولتد كراميل لاتيه بارد"
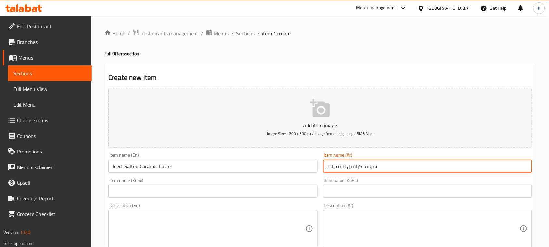
type input "سولتد كراميل لاتيه بارد"
click at [444, 192] on input "text" at bounding box center [427, 190] width 209 height 13
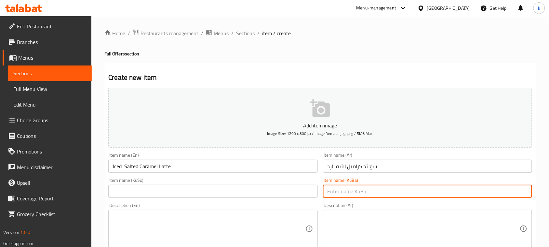
paste input "سۆڵتد کەرامێل لاتێی گەرم"
click at [479, 191] on input "سۆڵتد کەرامێل لاتێی گەرم" at bounding box center [427, 190] width 209 height 13
drag, startPoint x: 515, startPoint y: 191, endPoint x: 555, endPoint y: 191, distance: 40.3
click at [549, 191] on html "​ Menu-management Iraq Get Help k Edit Restaurant Branches Menus Sections Full …" at bounding box center [274, 123] width 549 height 247
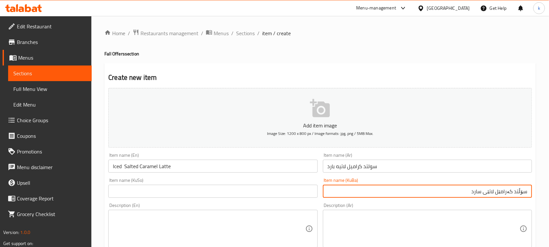
type input "سۆڵتد کەرامێل لاتێی سارد"
click at [235, 193] on input "text" at bounding box center [212, 190] width 209 height 13
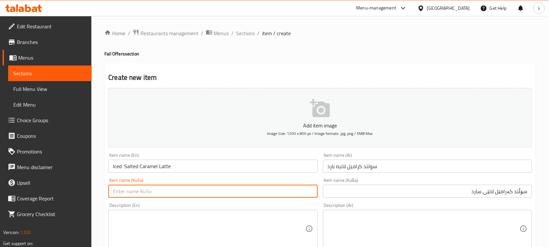
paste input "سۆڵتد کەرامێل لاتێی سارد"
type input "سۆڵتد کەرامێل لاتێی سارد"
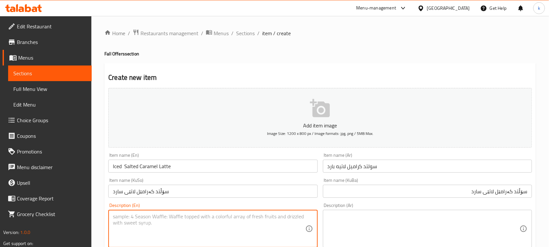
click at [219, 225] on textarea at bounding box center [209, 228] width 192 height 31
click at [277, 224] on textarea at bounding box center [209, 228] width 192 height 31
paste textarea "Espresso - milk - Salted Caramel sauce- ice"
type textarea "Espresso - milk - Salted Caramel sauce- ice"
click at [399, 235] on textarea at bounding box center [424, 228] width 192 height 31
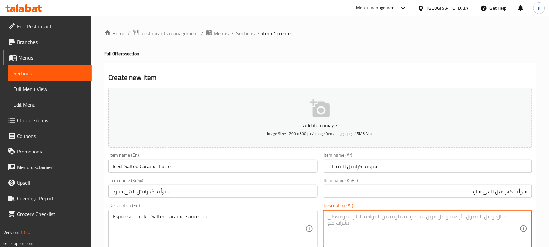
paste textarea "صوص الكراميل المملح - إسبريسو - حليب - ثلج"
type textarea "صوص الكراميل المملح - إسبريسو - حليب - ثلج"
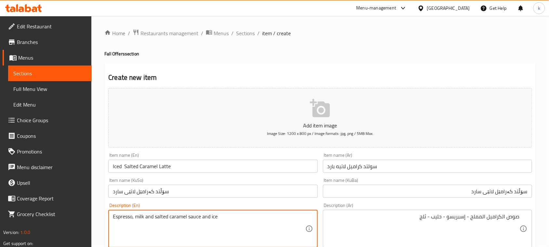
click at [154, 218] on textarea "Espresso, milk and salted caramel sauce and ice" at bounding box center [209, 228] width 192 height 31
click at [149, 217] on textarea "Espresso, milk and salted caramel sauce and ice" at bounding box center [209, 228] width 192 height 31
type textarea "Espresso, milk, salted caramel sauce and ice"
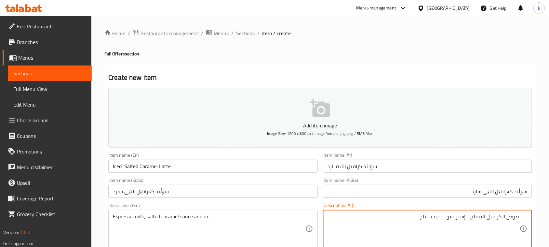
drag, startPoint x: 468, startPoint y: 218, endPoint x: 531, endPoint y: 207, distance: 63.8
drag, startPoint x: 495, startPoint y: 216, endPoint x: 515, endPoint y: 241, distance: 31.5
click at [496, 216] on textarea "إسبريسو - حليب - ثلج" at bounding box center [424, 228] width 192 height 31
click at [484, 216] on textarea "إسبريسو، حليب، ثلج" at bounding box center [424, 228] width 192 height 31
paste textarea "وص الكراميل المملح -"
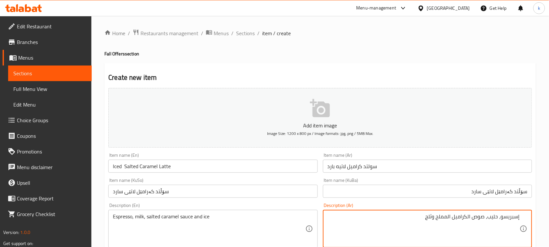
click at [466, 216] on textarea "إسبريسو، حليب، صوص الكراميل المملح وثلج" at bounding box center [424, 228] width 192 height 31
click at [451, 216] on textarea "إسبريسو، حليب، صوص كراميل المملح وثلج" at bounding box center [424, 228] width 192 height 31
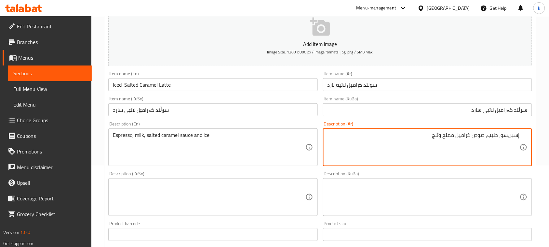
click at [443, 134] on textarea "إسبريسو، حليب، صوص كراميل مملح وثلج" at bounding box center [424, 147] width 192 height 31
type textarea "إسبريسو، حليب، صوص كراميل مملح وثلج"
click at [385, 191] on textarea at bounding box center [424, 197] width 192 height 31
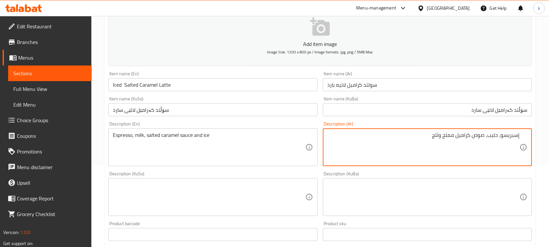
paste textarea "ئیسپرێسۆ و شیر و سۆسی کارامێلی خوێ و سەهۆڵ"
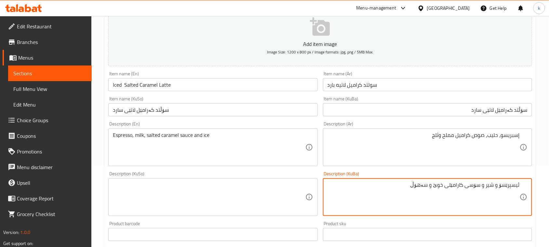
click at [496, 187] on textarea "ئیسپرێسۆ و شیر و سۆسی کارامێلی خوێ و سەهۆڵ" at bounding box center [424, 197] width 192 height 31
click at [446, 184] on textarea "ئیسپرێسۆ، شیر، سۆسی کەرامێلی خوێ و سەهۆڵ" at bounding box center [424, 197] width 192 height 31
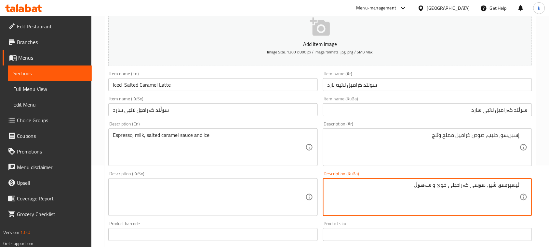
click at [446, 184] on textarea "ئیسپرێسۆ، شیر، سۆسی کەرامێلی خوێ و سەهۆڵ" at bounding box center [424, 197] width 192 height 31
paste textarea "کراو"
click at [440, 188] on textarea "ئیسپرێسۆ، شیر، سۆسی کەرامێلی خوێکراو و سەهۆڵ" at bounding box center [424, 197] width 192 height 31
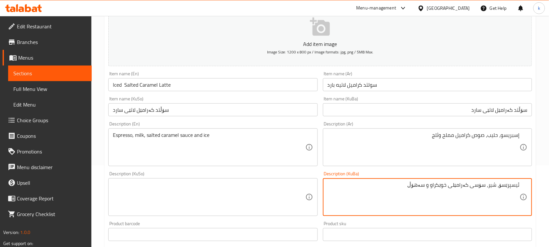
type textarea "ئیسپرێسۆ، شیر، سۆسی کەرامێلی خوێکراو و سەهۆڵ"
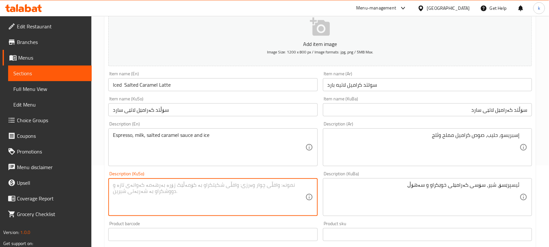
click at [243, 197] on textarea at bounding box center [209, 197] width 192 height 31
paste textarea "ئیسپرێسۆ، شیر، سۆسی کەرامێلی خوێکراو و سەهۆڵ"
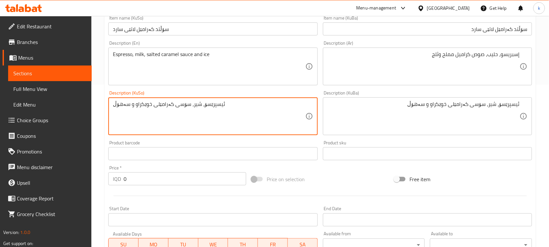
scroll to position [163, 0]
type textarea "ئیسپرێسۆ، شیر، سۆسی کەرامێلی خوێکراو و سەهۆڵ"
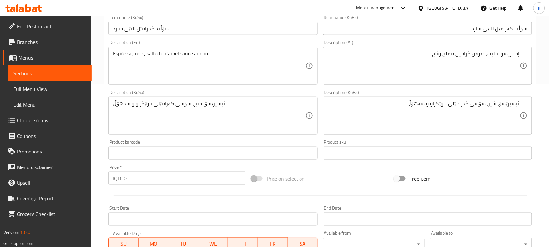
drag, startPoint x: 150, startPoint y: 185, endPoint x: 139, endPoint y: 178, distance: 13.4
click at [139, 180] on div "Price   * IQD 0 Price *" at bounding box center [177, 174] width 143 height 25
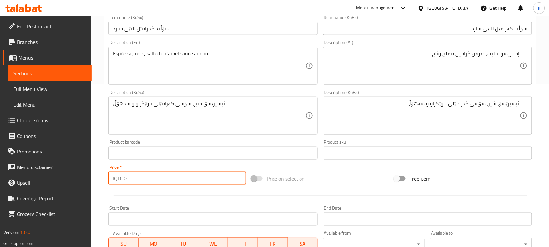
drag, startPoint x: 129, startPoint y: 178, endPoint x: 84, endPoint y: 190, distance: 46.6
click at [84, 190] on div "Edit Restaurant Branches Menus Sections Full Menu View Edit Menu Choice Groups …" at bounding box center [274, 112] width 549 height 519
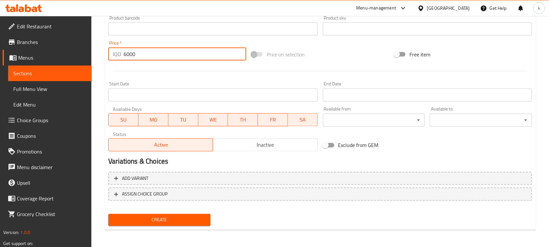
type input "6000"
click at [169, 218] on span "Create" at bounding box center [160, 220] width 92 height 8
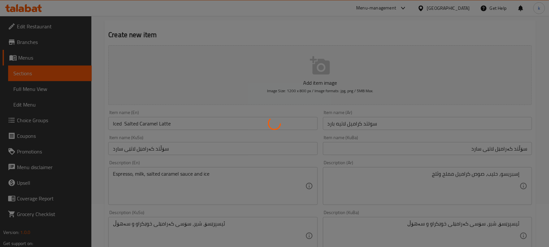
scroll to position [0, 0]
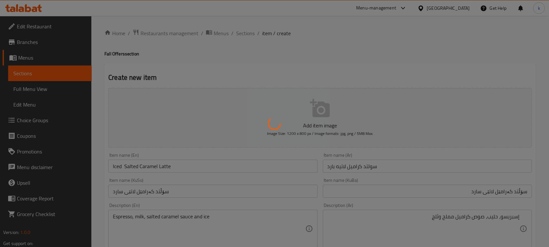
type input "0"
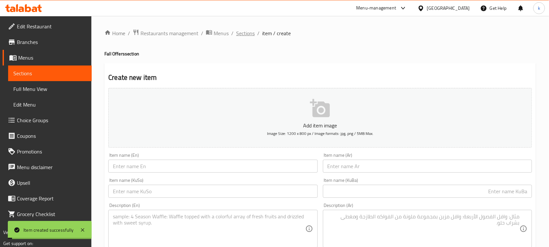
click at [242, 34] on span "Sections" at bounding box center [245, 33] width 19 height 8
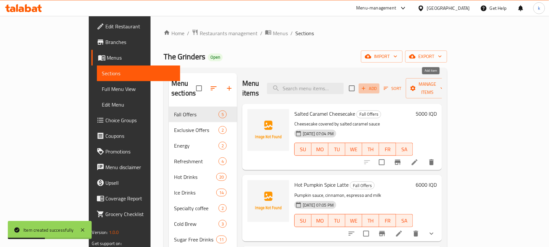
click at [367, 85] on icon "button" at bounding box center [364, 88] width 6 height 6
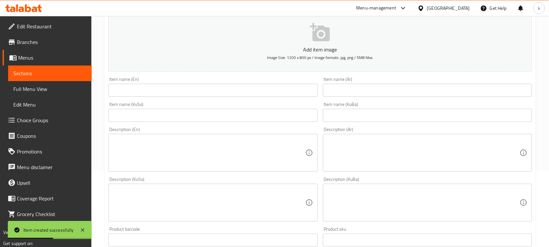
scroll to position [163, 0]
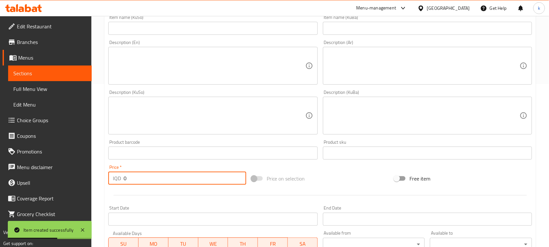
drag, startPoint x: 129, startPoint y: 180, endPoint x: 108, endPoint y: 183, distance: 21.0
click at [108, 183] on div "Price   * IQD 0 Price *" at bounding box center [177, 174] width 143 height 25
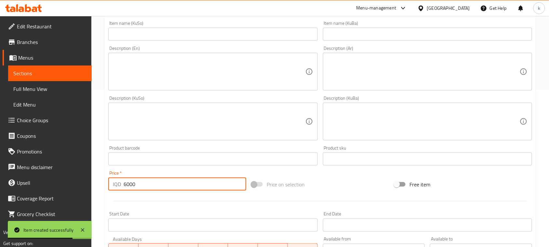
scroll to position [81, 0]
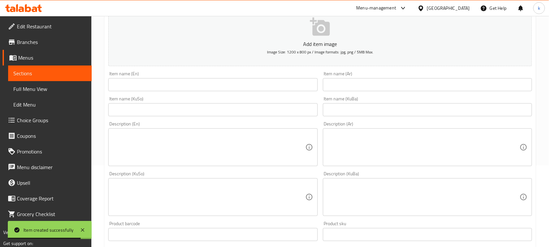
type input "6000"
click at [132, 77] on div "Item name (En) Item name (En)" at bounding box center [212, 81] width 209 height 20
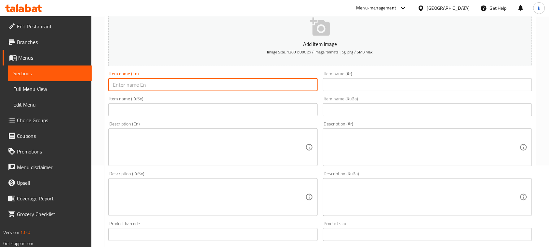
click at [218, 84] on input "text" at bounding box center [212, 84] width 209 height 13
paste input "Iced Butternut Latte"
type input "Iced Butternut Latte"
click at [354, 87] on input "text" at bounding box center [427, 84] width 209 height 13
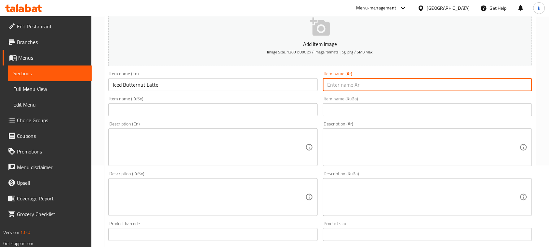
paste input "بترنات لاتيه بارد"
type input "بترنات لاتيه بارد"
click at [218, 152] on textarea at bounding box center [209, 147] width 192 height 31
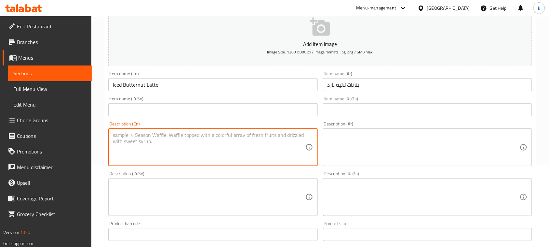
paste textarea "Espresso - milk - Butternut flavor - ice"
type textarea "Espresso - milk - Butternut flavor - ice"
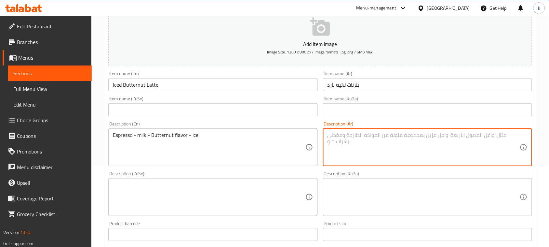
click at [444, 159] on textarea at bounding box center [424, 147] width 192 height 31
paste textarea "إسبريسو - حليب - نكهة بترنات - ثلج"
type textarea "إسبريسو - حليب - نكهة بترنات - ثلج"
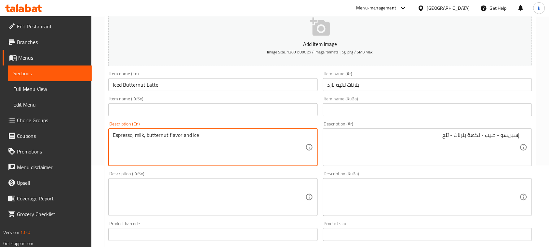
type textarea "Espresso, milk, butternut flavor and ice"
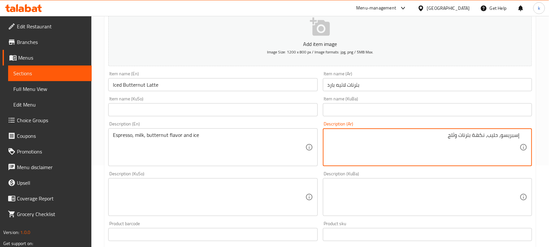
type textarea "إسبريسو، حليب، نكهة بترنات وثلج"
click at [250, 194] on textarea at bounding box center [209, 197] width 192 height 31
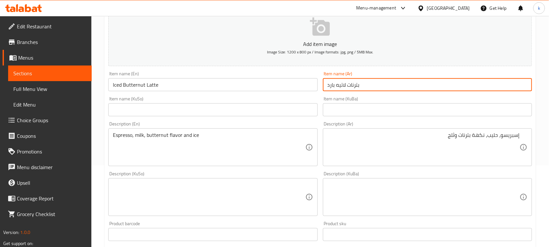
click at [371, 87] on input "بترنات لاتيه بارد" at bounding box center [427, 84] width 209 height 13
click at [130, 84] on input "Iced Butternut Latte" at bounding box center [212, 84] width 209 height 13
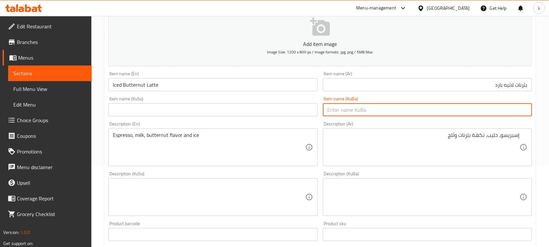
click at [516, 110] on input "text" at bounding box center [427, 109] width 209 height 13
paste input "كولەکەی زەرد"
click at [521, 107] on input "كولەکەی زەرد" at bounding box center [427, 109] width 209 height 13
click at [508, 109] on input "بەرتناتی زەرد" at bounding box center [427, 109] width 209 height 13
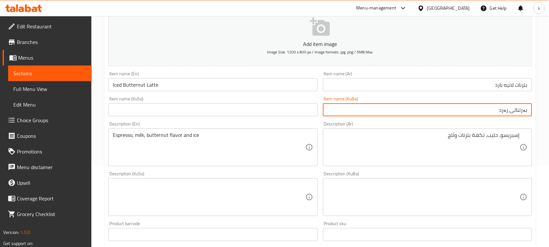
click at [508, 109] on input "بەرتناتی زەرد" at bounding box center [427, 109] width 209 height 13
drag, startPoint x: 524, startPoint y: 111, endPoint x: 554, endPoint y: 127, distance: 34.0
click at [549, 126] on html "​ Menu-management Iraq Get Help k Edit Restaurant Branches Menus Sections Full …" at bounding box center [274, 42] width 549 height 247
type input "بەرتناتی لاتێی سارد"
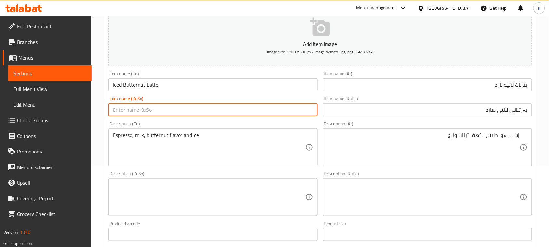
click at [210, 112] on input "text" at bounding box center [212, 109] width 209 height 13
paste input "بەرتناتی لاتێی سارد"
type input "بەرتناتی لاتێی سارد"
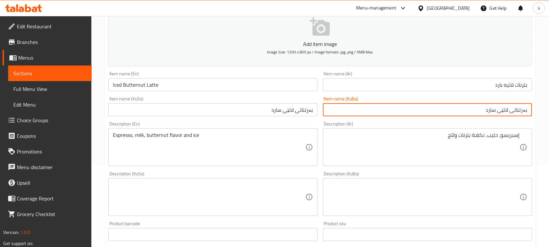
click at [522, 112] on input "بەرتناتی لاتێی سارد" at bounding box center [427, 109] width 209 height 13
click at [522, 109] on input "بەترناتی لاتێی سارد" at bounding box center [427, 109] width 209 height 13
type input "بەترناتی لاتێی سارد"
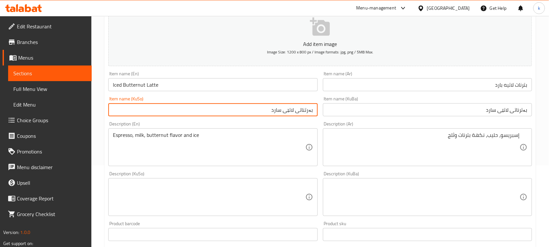
click at [294, 112] on input "بەرتناتی لاتێی سارد" at bounding box center [212, 109] width 209 height 13
paste input "ر"
type input "بەترناتی لاتێی سارد"
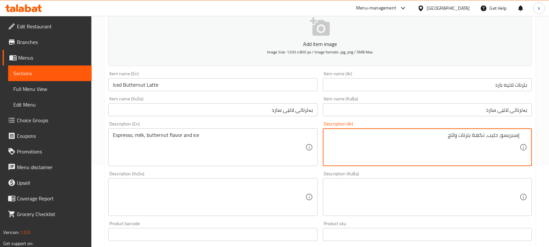
click at [493, 134] on textarea "إسبريسو، حليب، نكهة بترنات وثلج" at bounding box center [424, 147] width 192 height 31
click at [488, 203] on textarea at bounding box center [424, 197] width 192 height 31
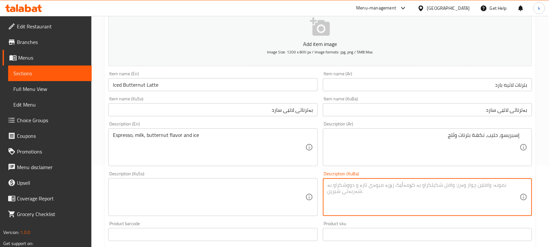
paste textarea "إسبريسو، حليب، نكهة بترنات وثلج"
click at [488, 186] on textarea "إسبريسو، حليب، نكهة بترنات وثلج" at bounding box center [424, 197] width 192 height 31
paste textarea "یسپرێسۆ و شیر و تامی کەرە و سەهۆڵ"
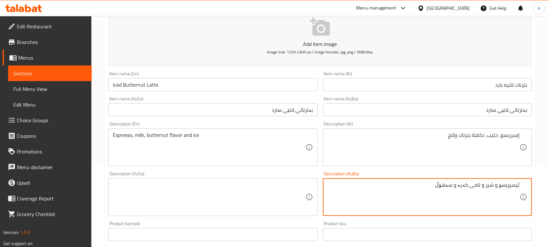
click at [494, 186] on textarea "ئیسپرێسۆ و شیر و تامی کەرە و سەهۆڵ" at bounding box center [424, 197] width 192 height 31
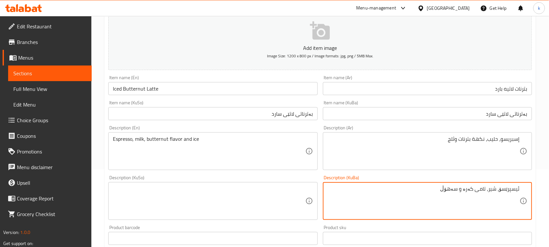
scroll to position [122, 0]
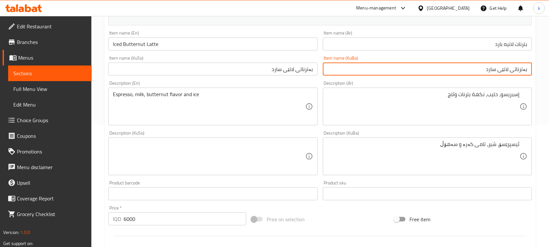
click at [522, 70] on input "بەترناتی لاتێی سارد" at bounding box center [427, 68] width 209 height 13
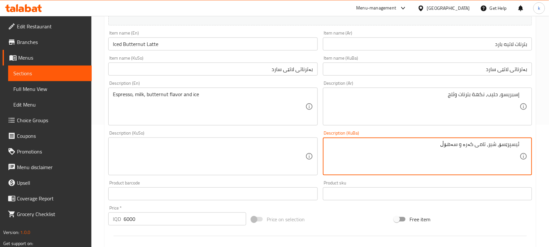
click at [471, 147] on textarea "ئیسپرێسۆ، شیر، تامی کەرە و سەهۆڵ" at bounding box center [424, 156] width 192 height 31
paste textarea "بەترناتی"
click at [483, 143] on textarea "ئیسپرێسۆ، شیر، تامی بەترنات و سەهۆڵ" at bounding box center [424, 156] width 192 height 31
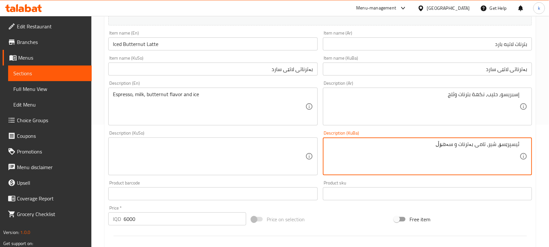
type textarea "ئیسپرێسۆ، شیر، تامی بەترنات و سەهۆڵ"
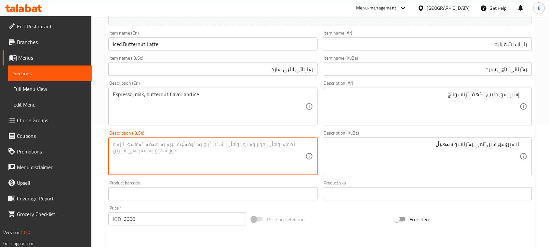
click at [226, 163] on textarea at bounding box center [209, 156] width 192 height 31
paste textarea "ئیسپرێسۆ، شیر، تامی بەترنات و سەهۆڵ"
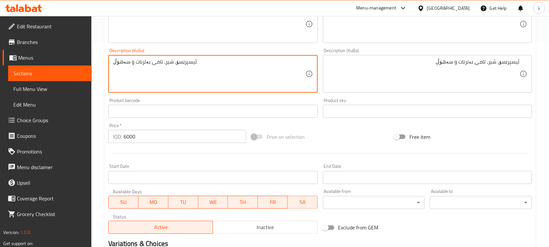
scroll to position [287, 0]
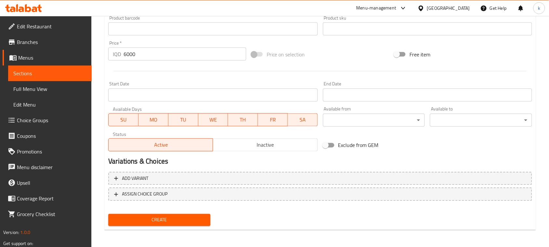
type textarea "ئیسپرێسۆ، شیر، تامی بەترنات و سەهۆڵ"
click at [160, 220] on span "Create" at bounding box center [160, 220] width 92 height 8
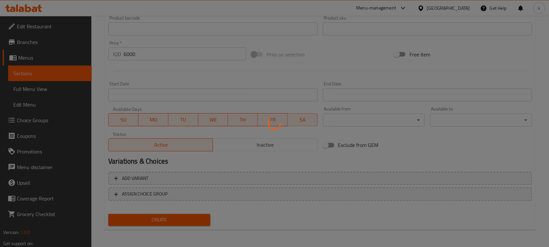
type input "0"
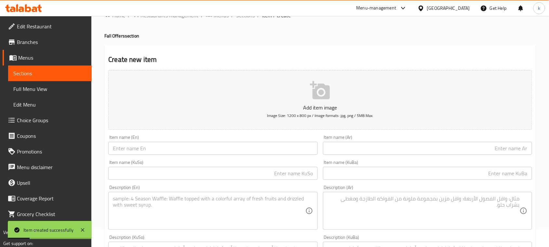
scroll to position [0, 0]
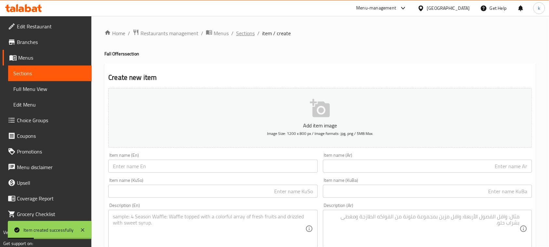
click at [248, 36] on span "Sections" at bounding box center [245, 33] width 19 height 8
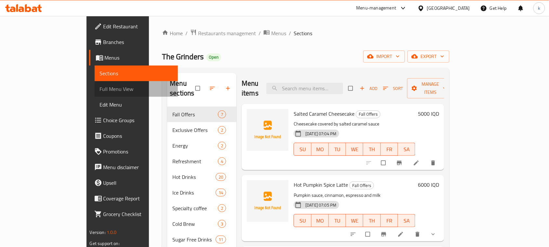
click at [100, 88] on span "Full Menu View" at bounding box center [136, 89] width 73 height 8
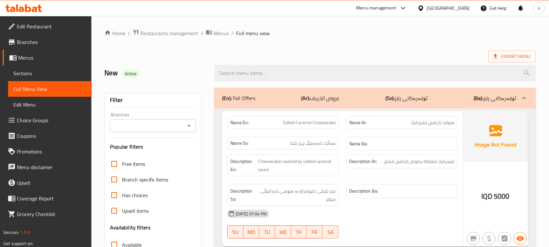
click at [186, 129] on icon "Open" at bounding box center [189, 126] width 8 height 8
click at [27, 4] on icon at bounding box center [23, 8] width 37 height 8
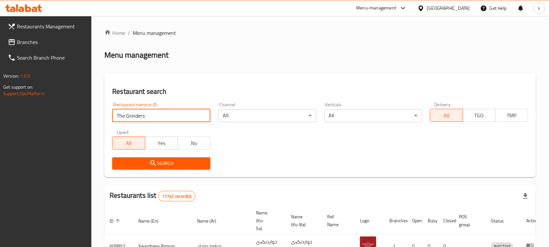
type input "The Grinders"
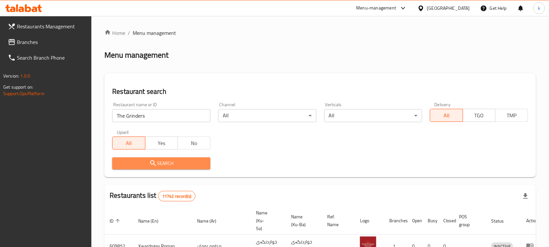
click at [163, 160] on span "Search" at bounding box center [161, 163] width 88 height 8
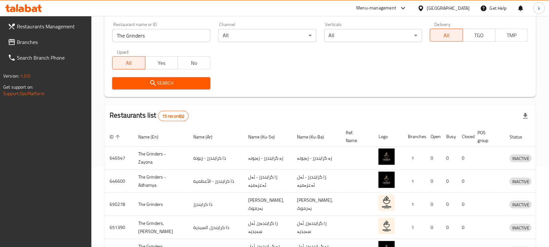
scroll to position [41, 0]
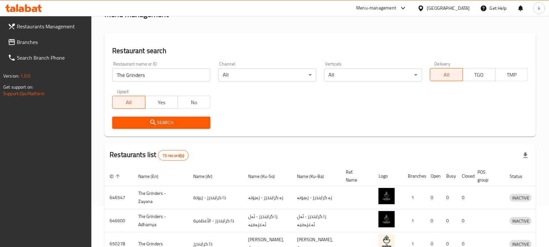
click at [16, 35] on link "Branches" at bounding box center [47, 42] width 89 height 16
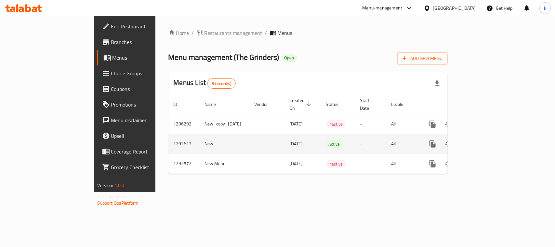
click at [488, 144] on link "enhanced table" at bounding box center [480, 144] width 16 height 16
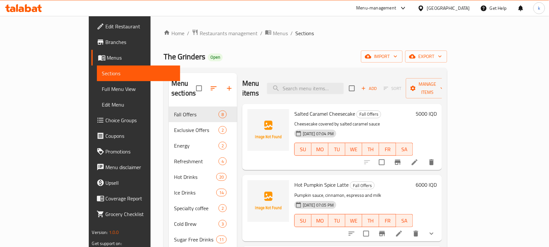
click at [102, 91] on span "Full Menu View" at bounding box center [138, 89] width 73 height 8
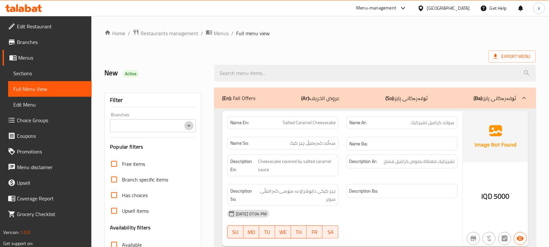
click at [189, 122] on icon "Open" at bounding box center [189, 126] width 8 height 8
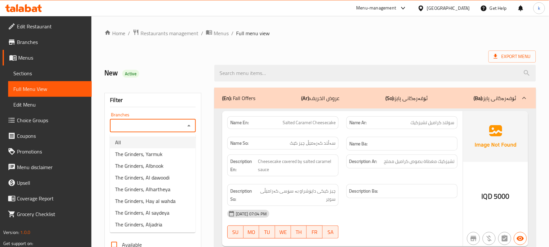
click at [138, 142] on li "All" at bounding box center [153, 142] width 86 height 12
type input "All"
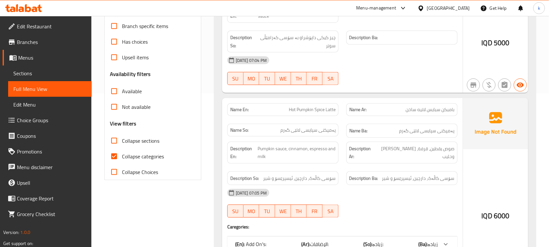
scroll to position [163, 0]
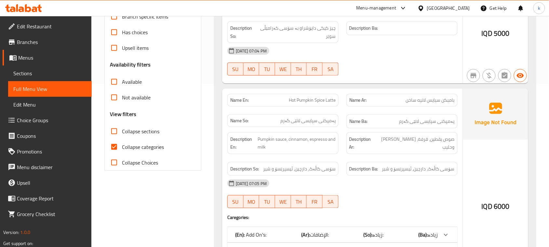
click at [114, 147] on input "Collapse categories" at bounding box center [114, 147] width 16 height 16
checkbox input "false"
click at [112, 131] on input "Collapse sections" at bounding box center [114, 131] width 16 height 16
checkbox input "true"
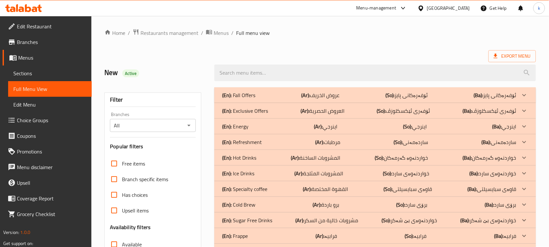
scroll to position [0, 0]
drag, startPoint x: 237, startPoint y: 90, endPoint x: 284, endPoint y: 118, distance: 54.5
click at [237, 89] on div "(En): Fall Offers (Ar): عروض الخريف (So): ئۆفەرەکانی پایز (Ba): ئۆفەرەکانی پایز" at bounding box center [375, 96] width 322 height 16
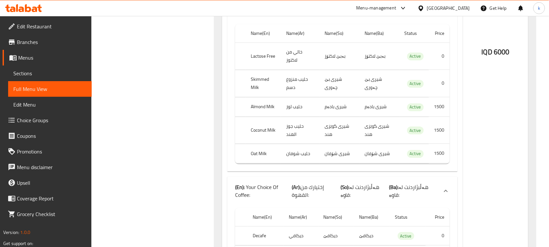
scroll to position [366, 0]
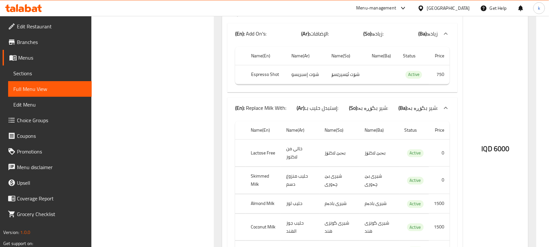
click at [508, 83] on div "IQD 6000" at bounding box center [495, 131] width 65 height 492
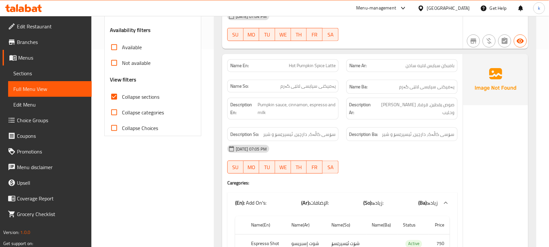
scroll to position [285, 0]
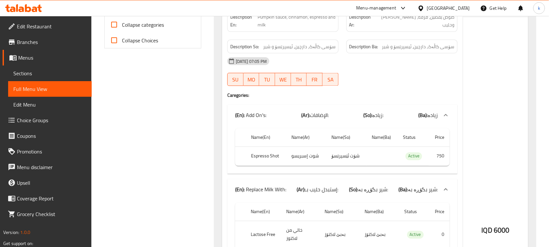
click at [393, 88] on div at bounding box center [402, 86] width 119 height 8
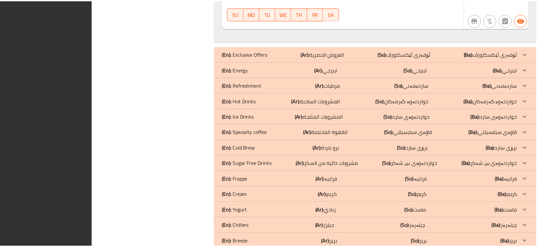
scroll to position [2054, 0]
